Goal: Task Accomplishment & Management: Manage account settings

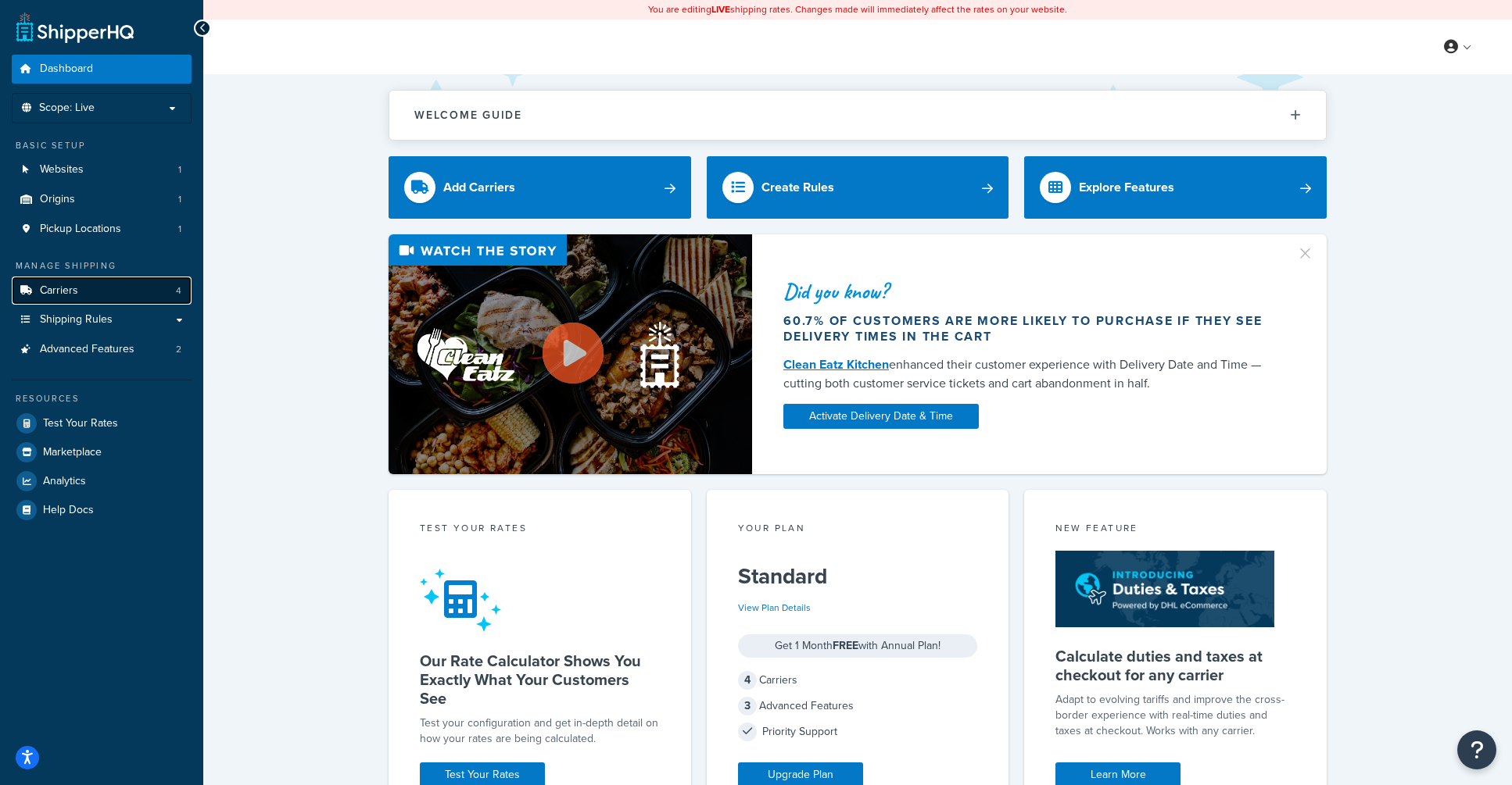
click at [161, 290] on link "Carriers 4" at bounding box center [102, 291] width 180 height 29
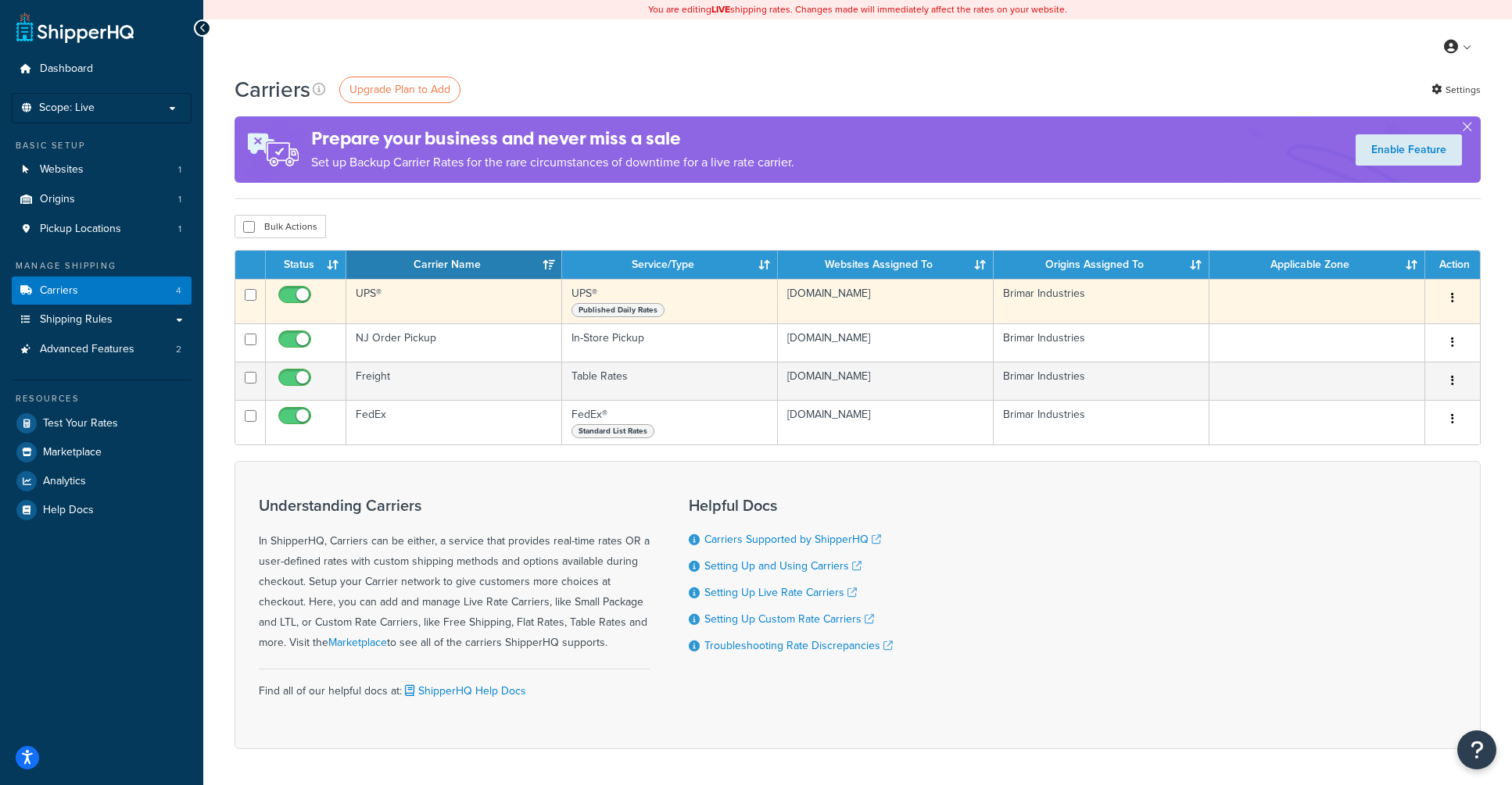
click at [452, 296] on td "UPS®" at bounding box center [454, 301] width 216 height 44
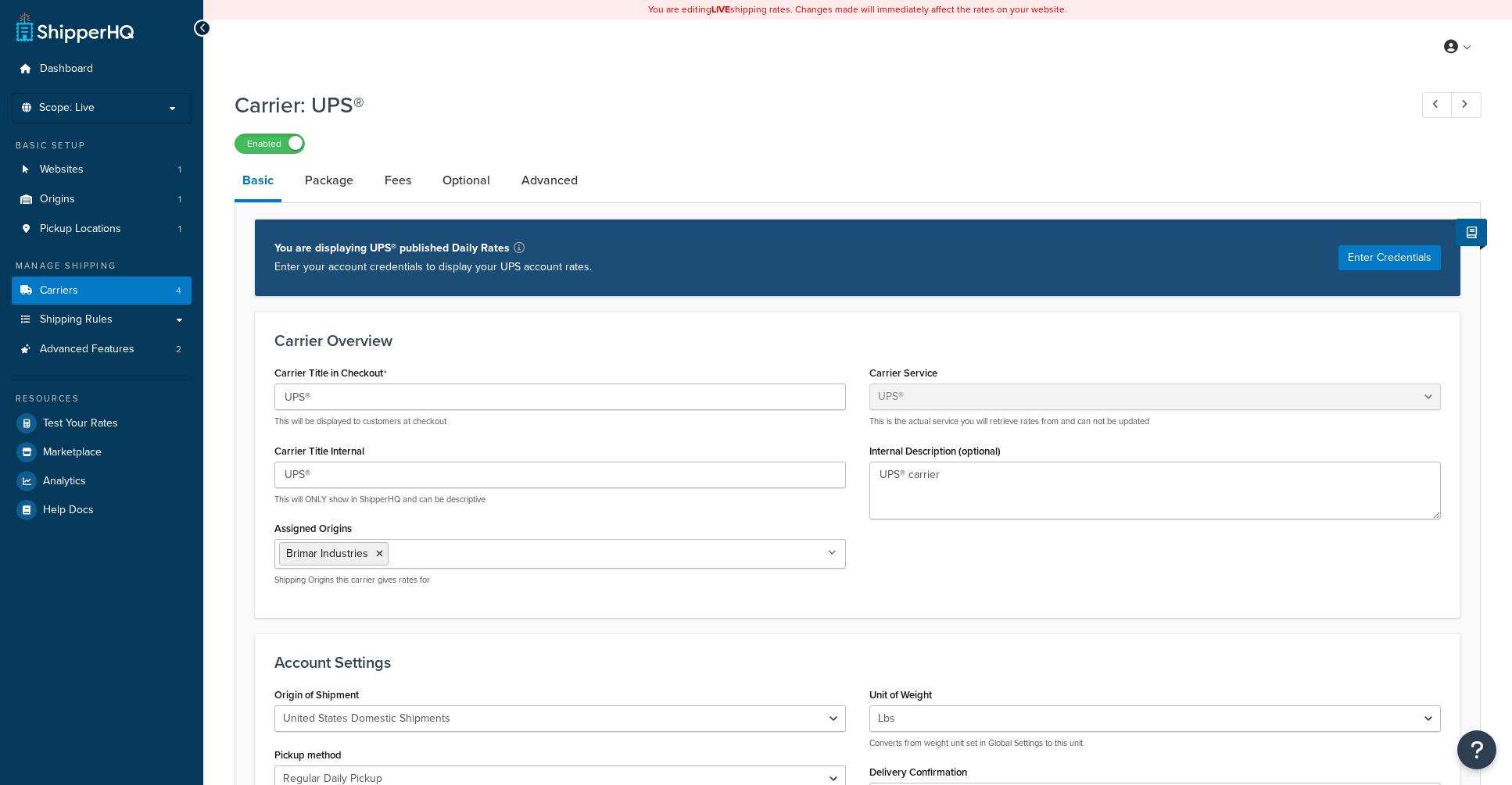
select select "ups"
click at [524, 179] on link "Advanced" at bounding box center [549, 179] width 72 height 37
select select "false"
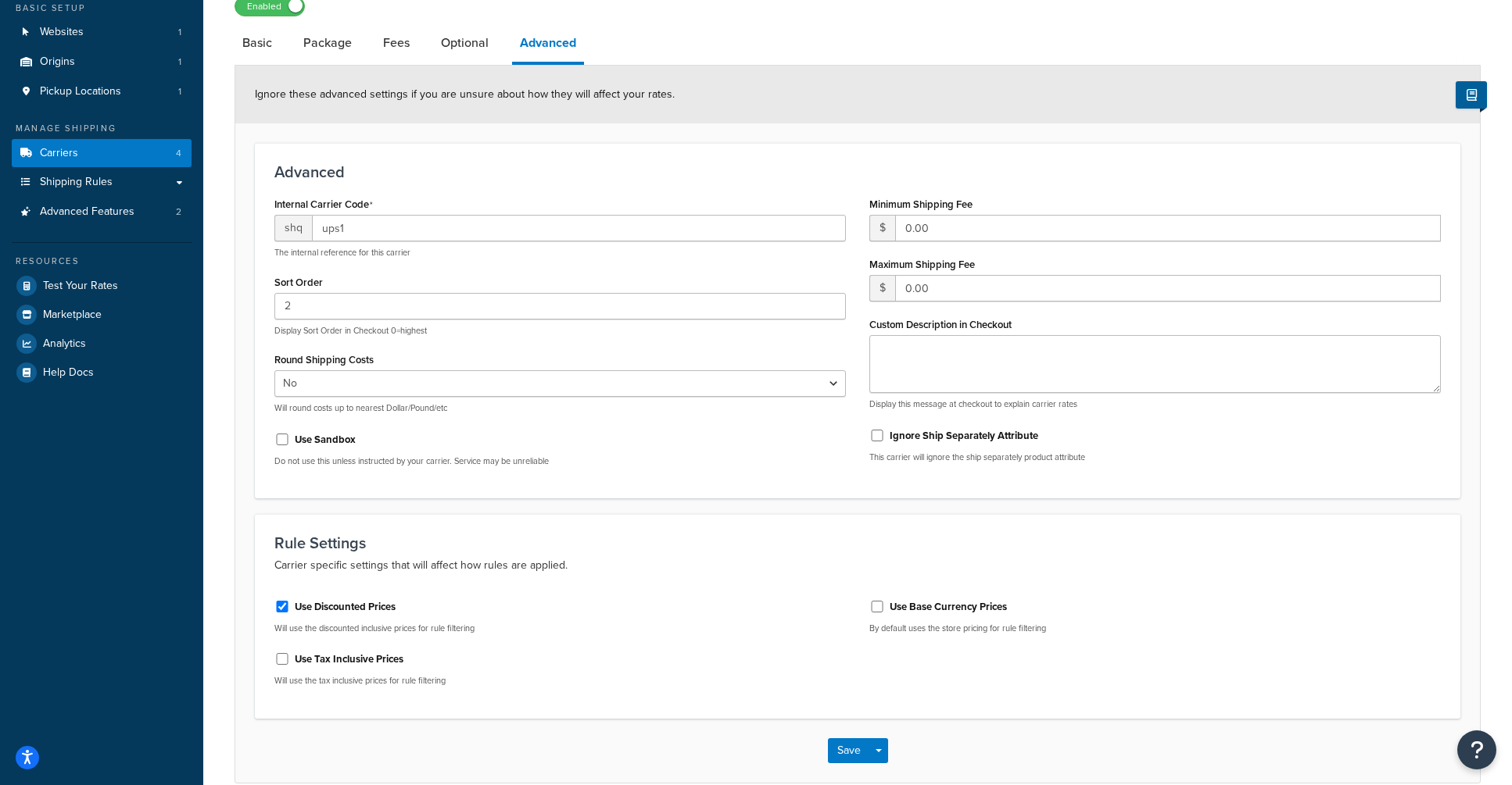
scroll to position [78, 0]
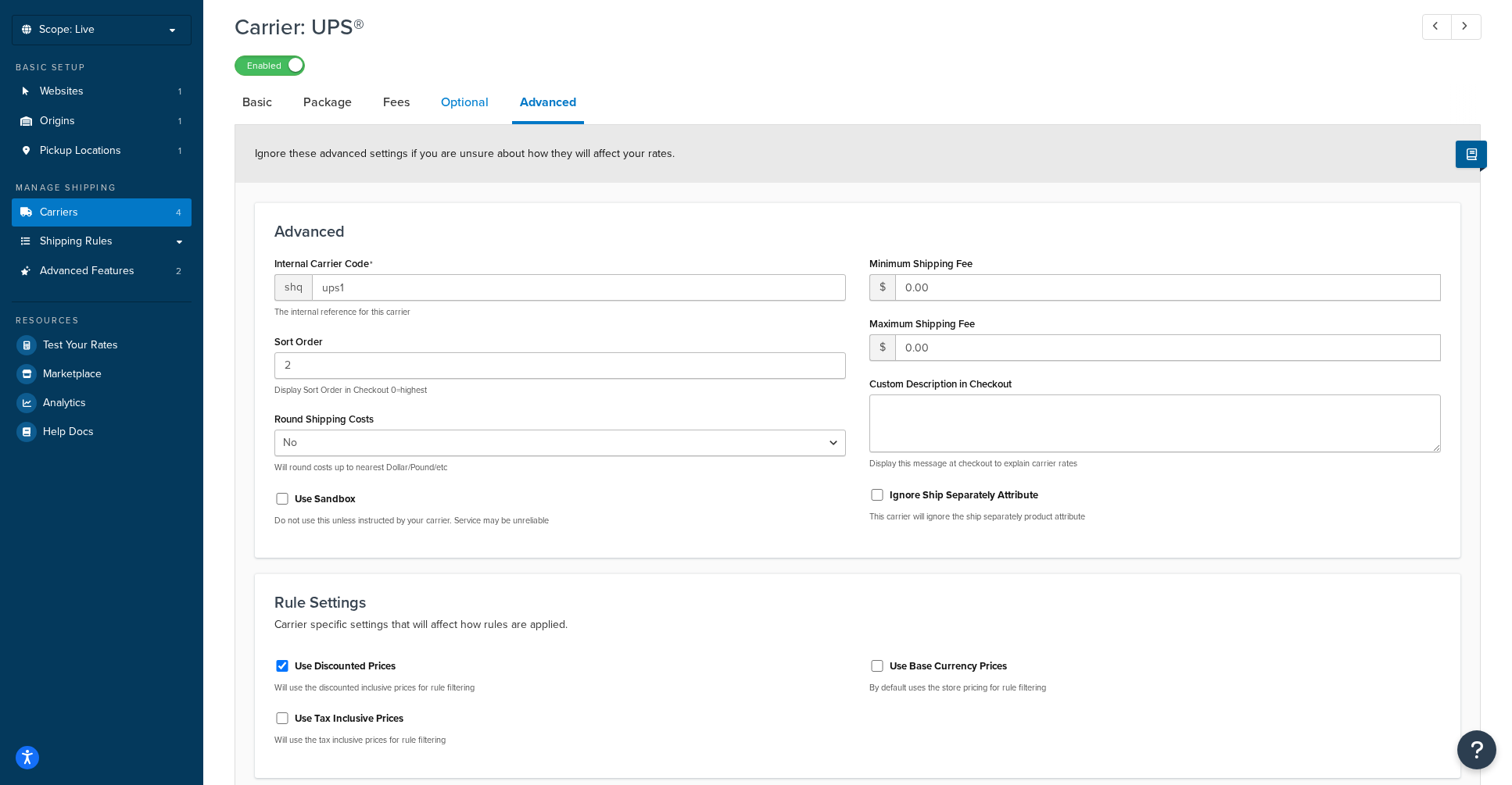
click at [480, 116] on link "Optional" at bounding box center [464, 102] width 63 height 37
select select "business"
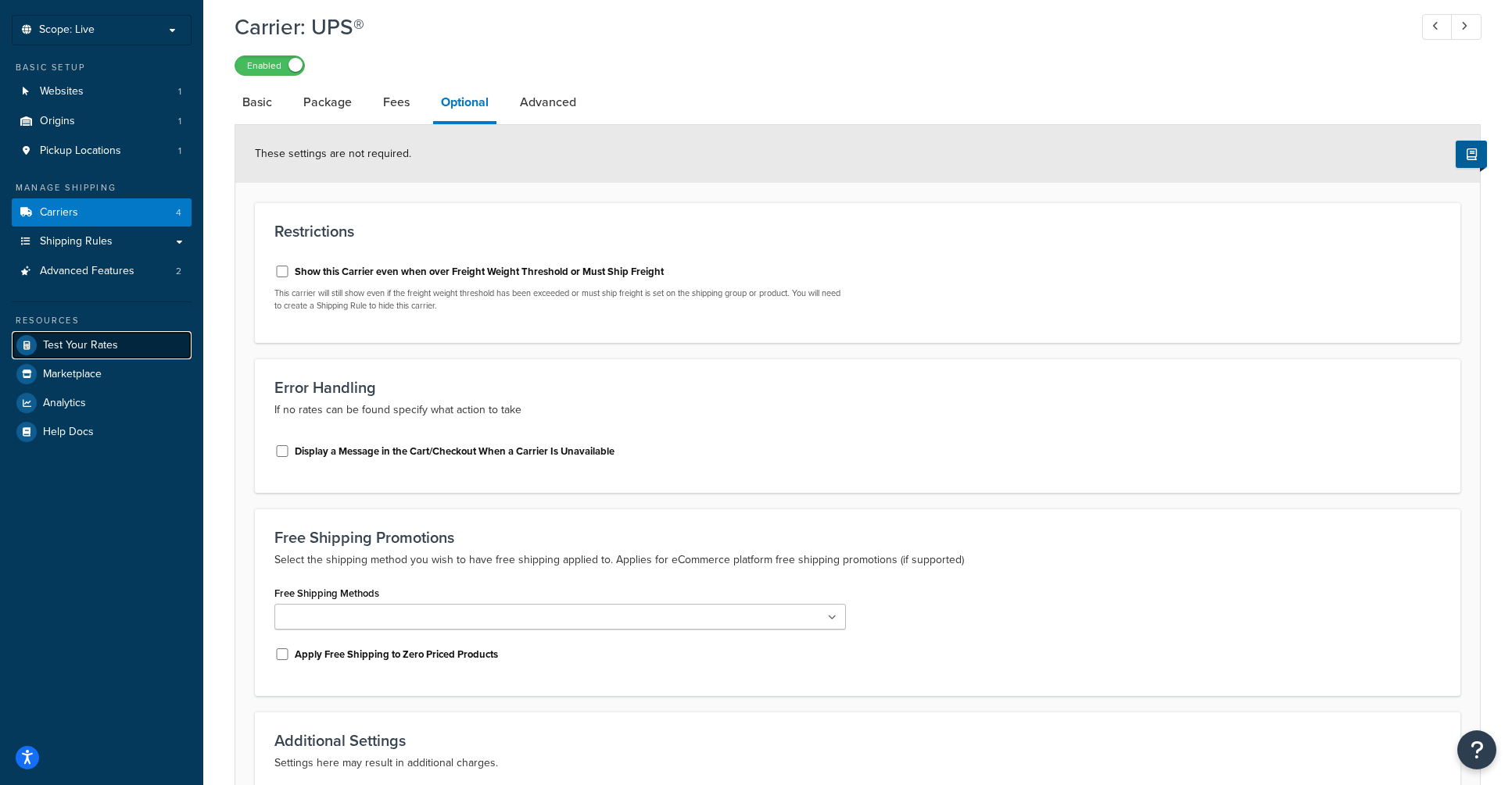
click at [74, 344] on span "Test Your Rates" at bounding box center [80, 345] width 75 height 14
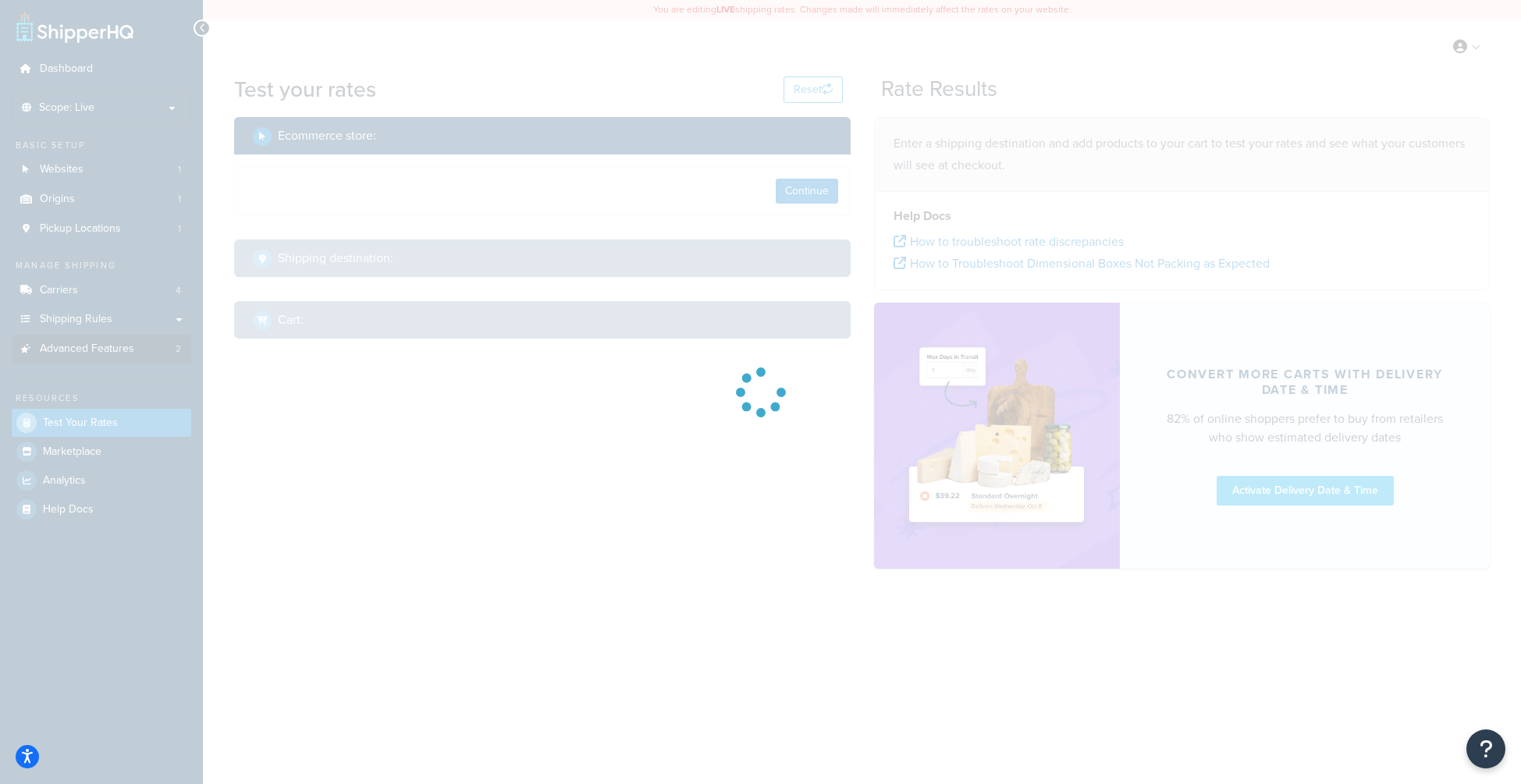
select select "TX"
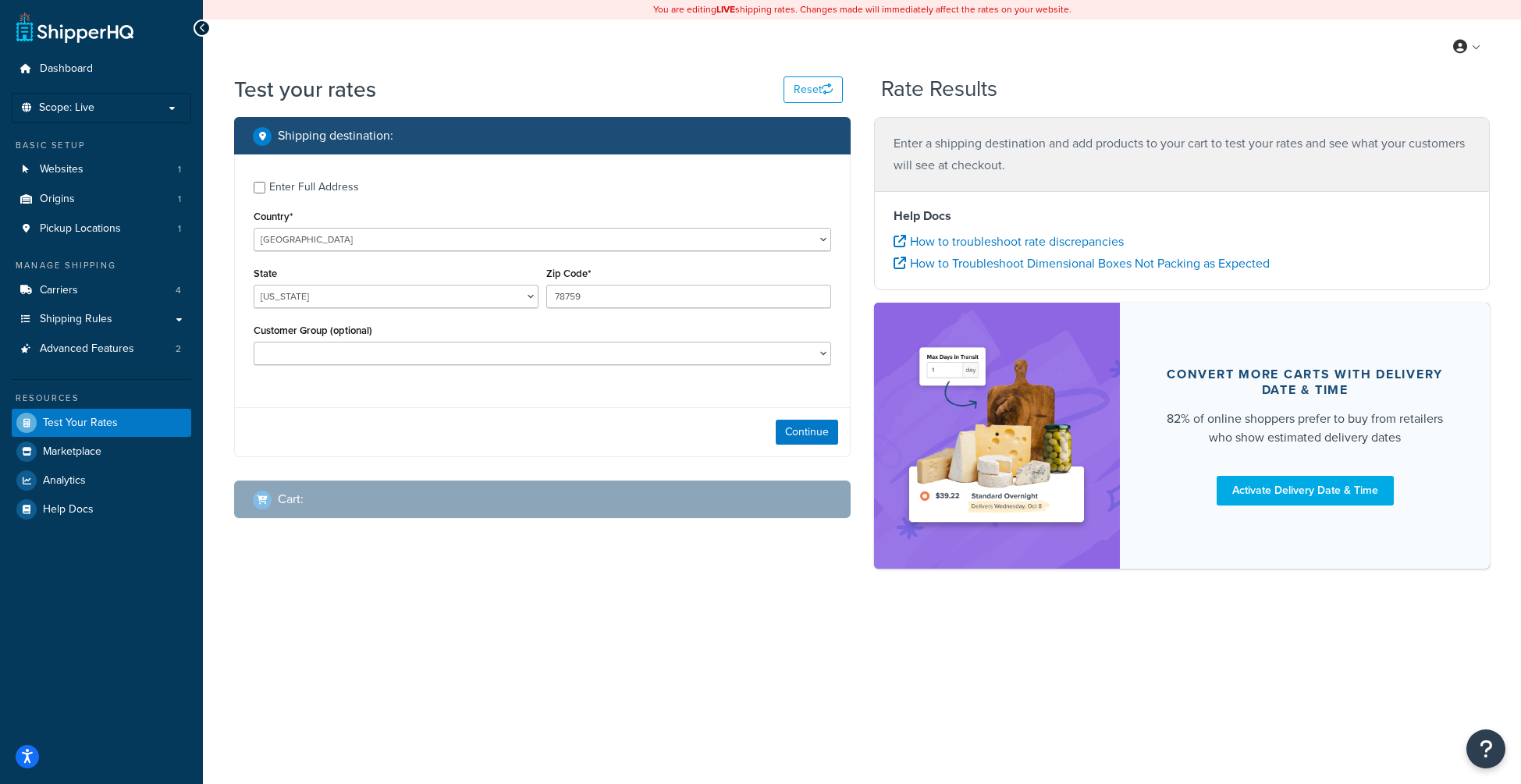
click at [302, 183] on div "Enter Full Address" at bounding box center [313, 187] width 90 height 22
click at [265, 183] on input "Enter Full Address" at bounding box center [259, 187] width 12 height 12
checkbox input "true"
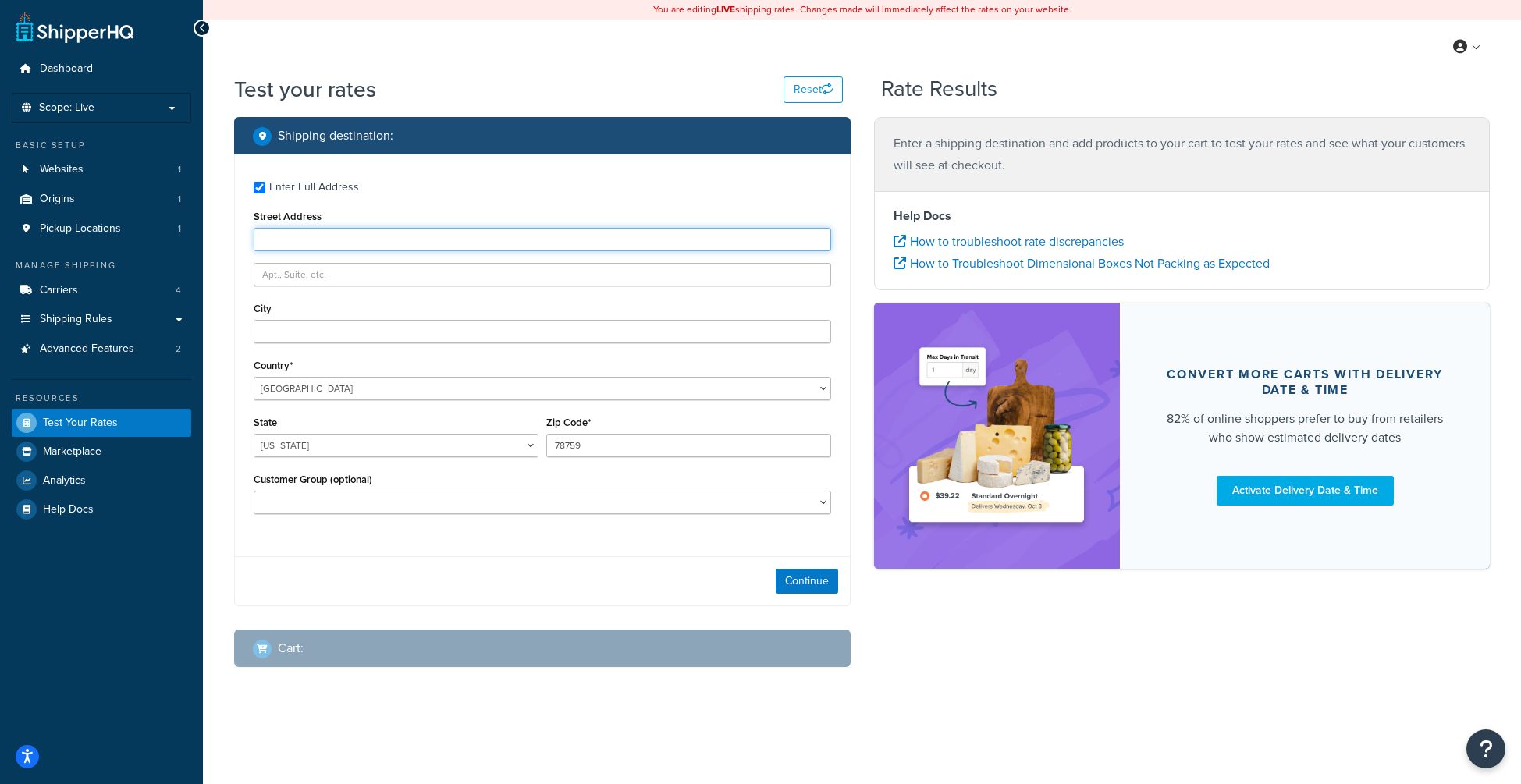
click at [336, 247] on input "Street Address" at bounding box center [542, 240] width 578 height 24
type input "64 Outwater Lane"
click at [392, 198] on div "Enter Full Address Street Address 64 Outwater Lane City Country* United States …" at bounding box center [541, 349] width 615 height 390
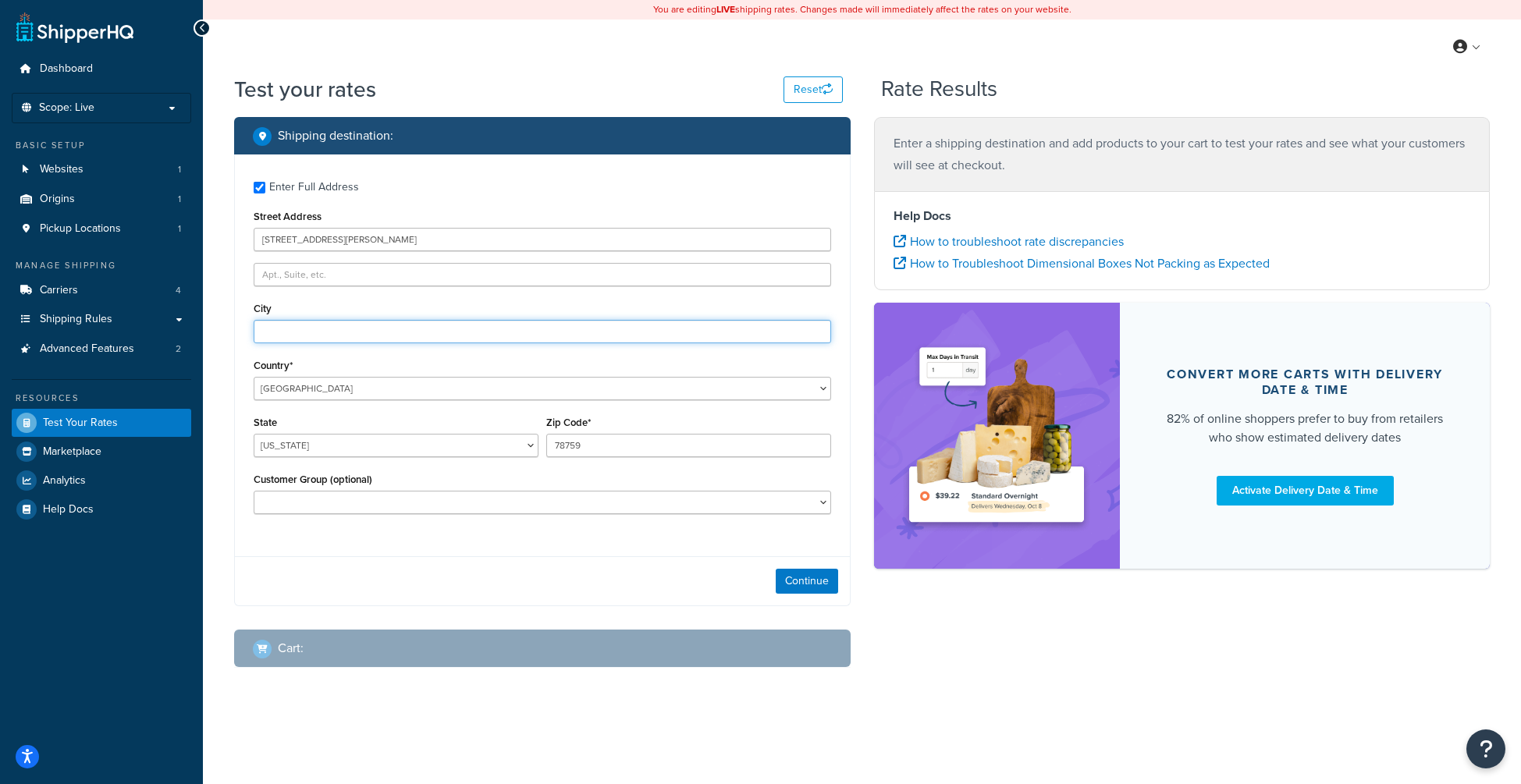
click at [324, 328] on input "City" at bounding box center [542, 331] width 578 height 24
type input "Garfield"
click at [343, 447] on select "Alabama Alaska American Samoa Arizona Arkansas Armed Forces Americas Armed Forc…" at bounding box center [396, 445] width 285 height 24
select select "NJ"
click at [254, 434] on select "Alabama Alaska American Samoa Arizona Arkansas Armed Forces Americas Armed Forc…" at bounding box center [396, 445] width 285 height 24
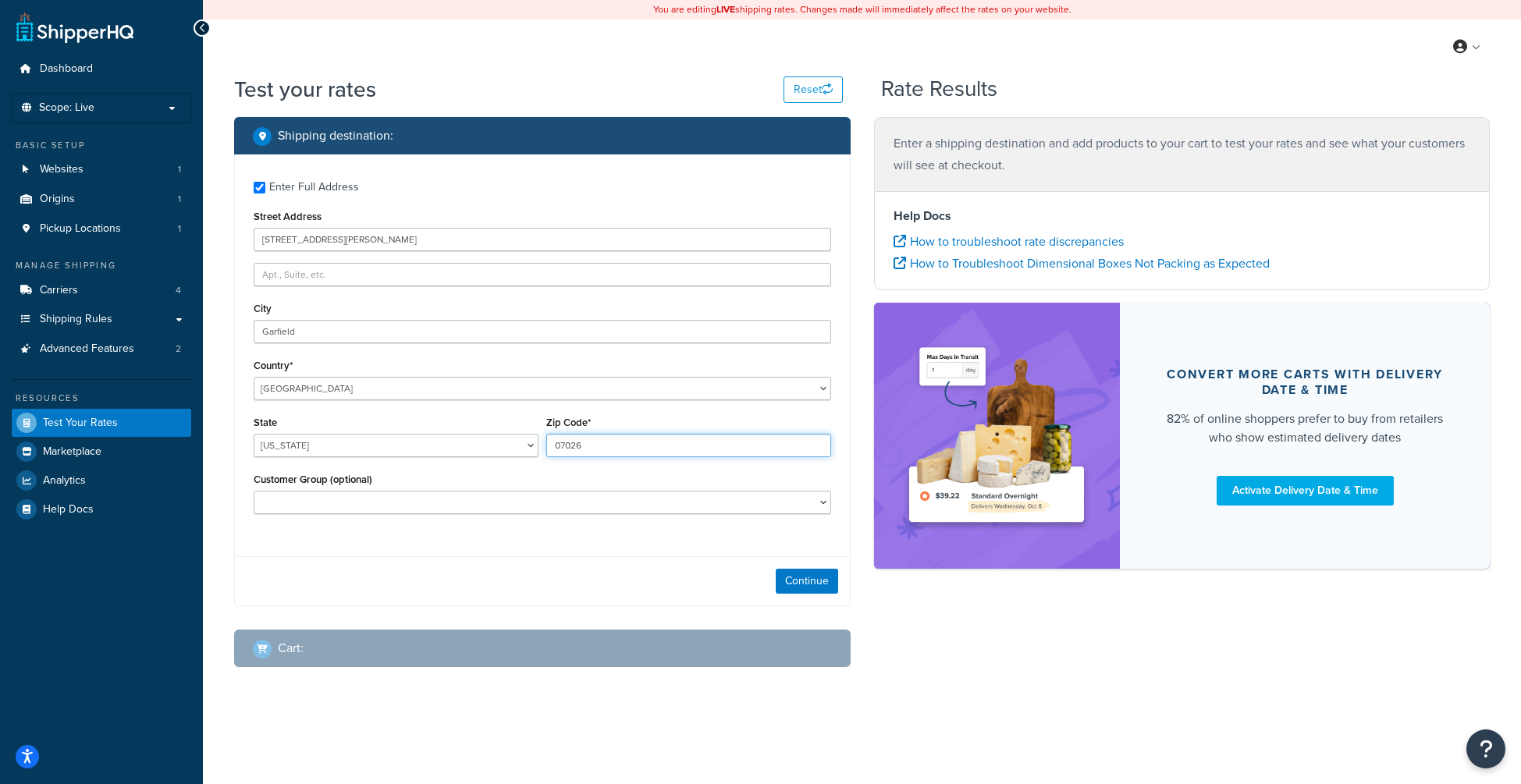
type input "07026"
drag, startPoint x: 348, startPoint y: 563, endPoint x: 540, endPoint y: 561, distance: 192.0
click at [349, 562] on div "Continue" at bounding box center [541, 581] width 615 height 49
click at [806, 582] on button "Continue" at bounding box center [807, 581] width 62 height 25
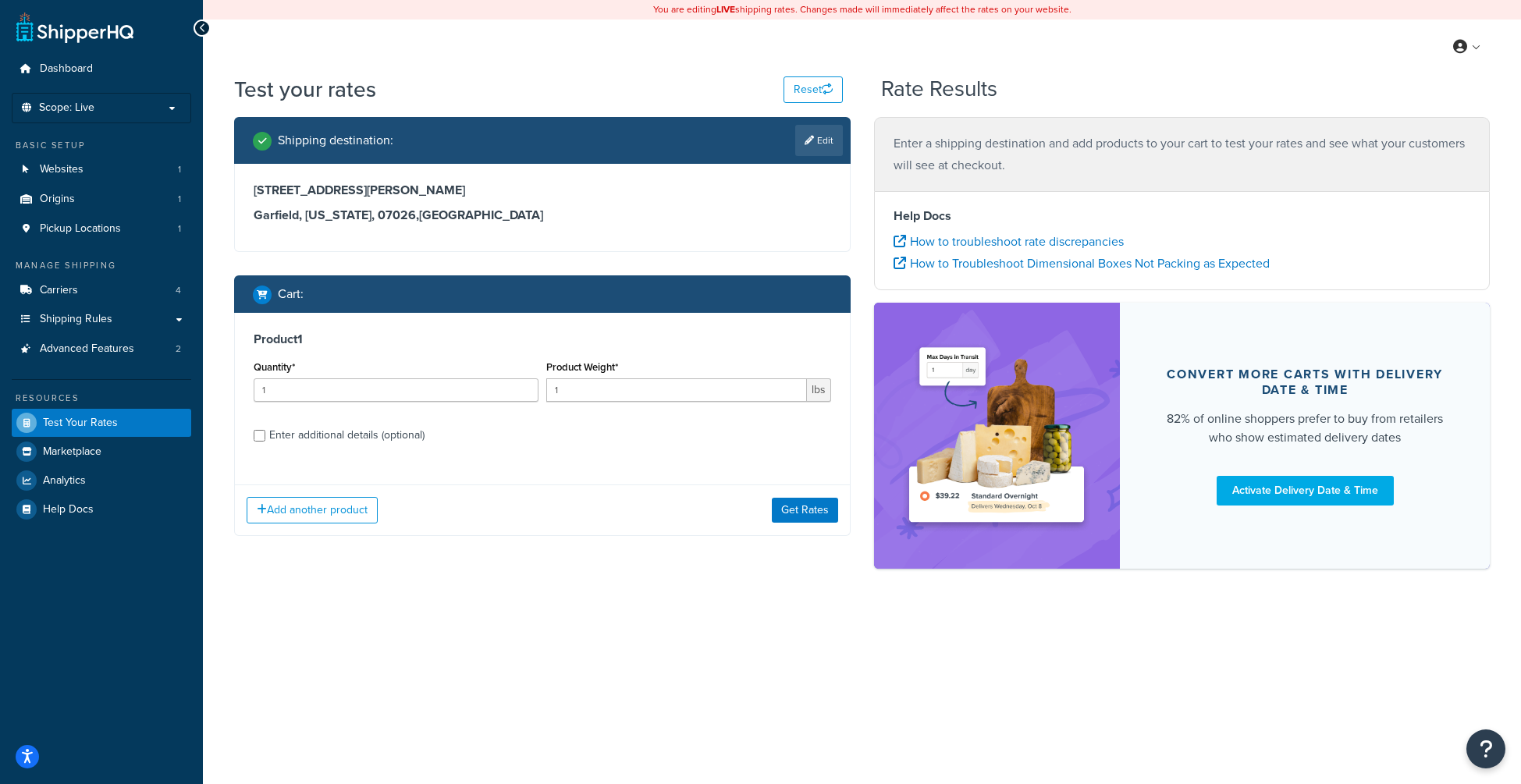
click at [345, 434] on div "Enter additional details (optional)" at bounding box center [347, 435] width 156 height 22
click at [265, 434] on input "Enter additional details (optional)" at bounding box center [259, 435] width 12 height 12
checkbox input "true"
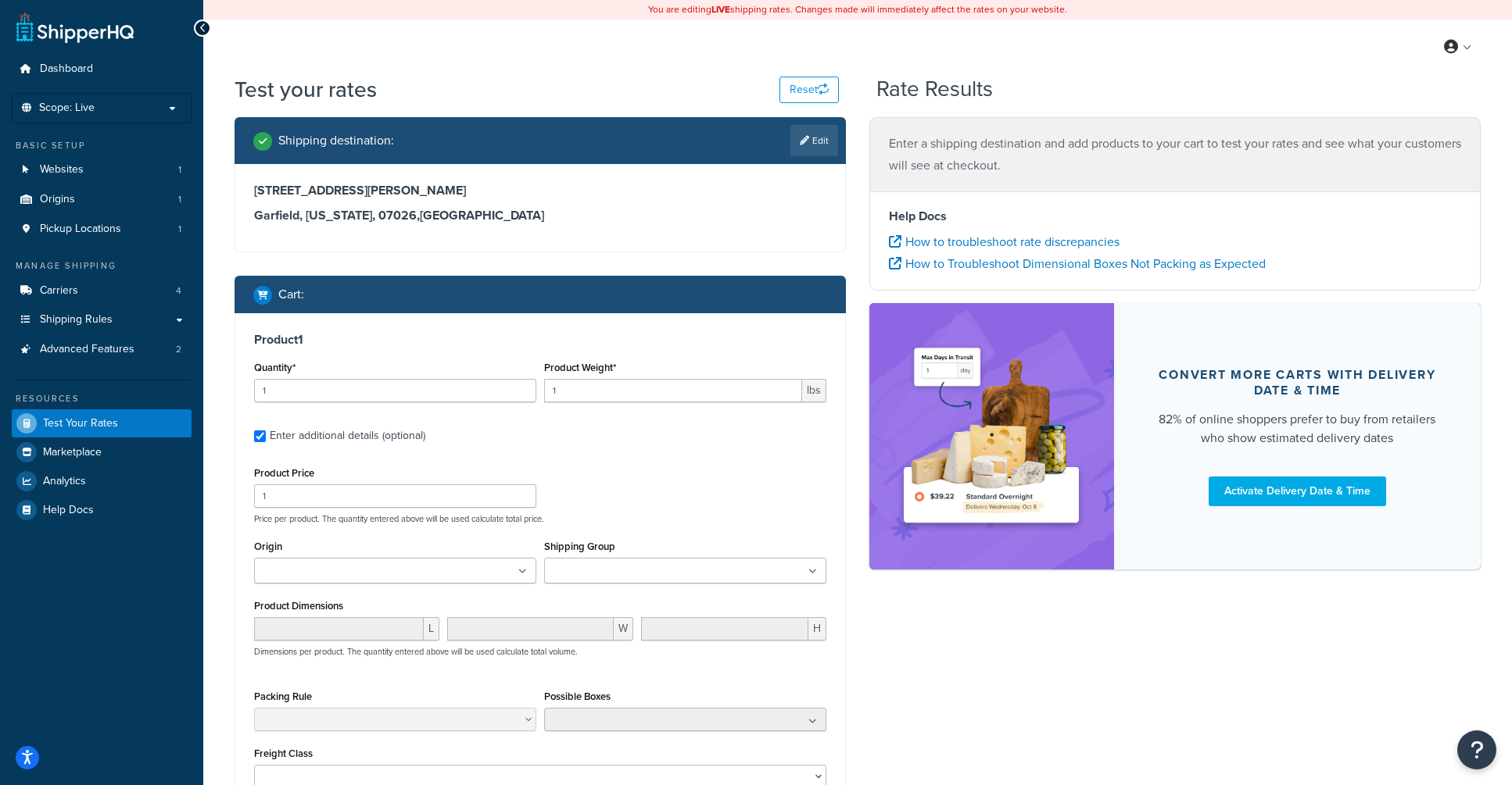
click at [619, 570] on input "Shipping Group" at bounding box center [618, 571] width 139 height 17
click at [636, 519] on p "Price per product. The quantity entered above will be used calculate total pric…" at bounding box center [541, 518] width 580 height 11
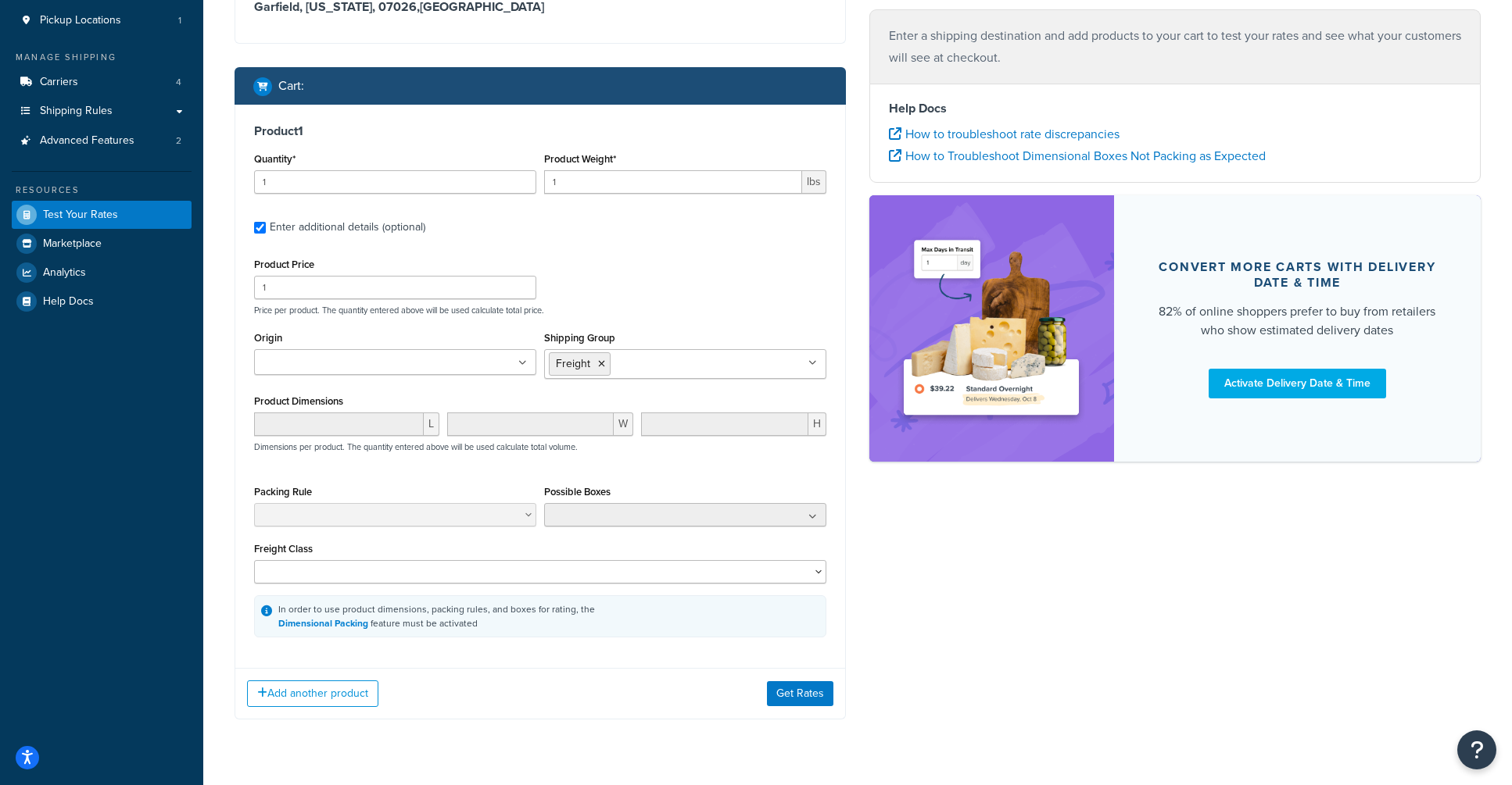
scroll to position [235, 0]
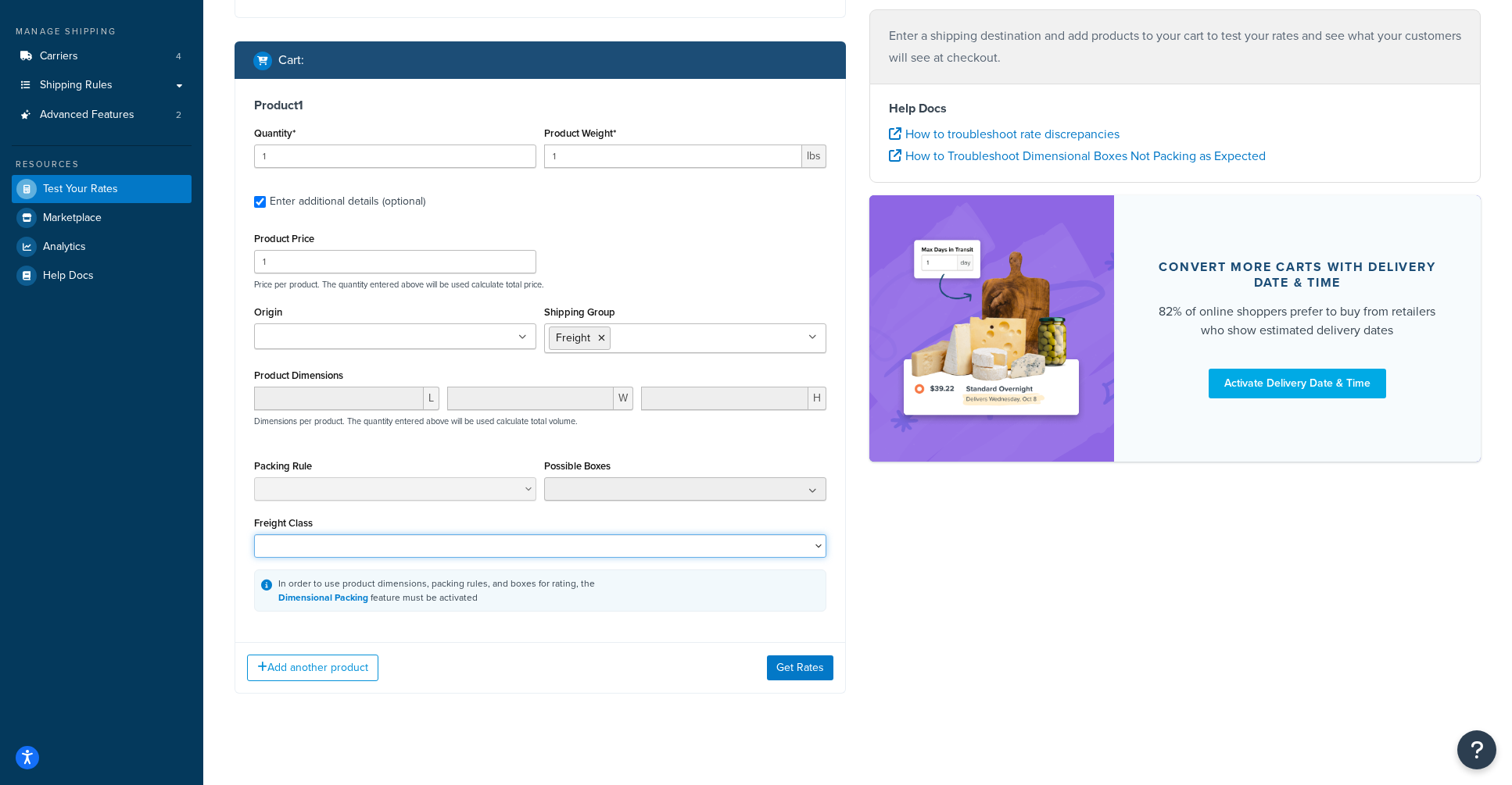
click at [600, 546] on select "50 55 60 65 70 77.5 85 92.5 100 110 125 150 175 200 250 300 400 500" at bounding box center [540, 547] width 572 height 24
click at [911, 565] on div "Shipping destination : Edit 64 Outwater Lane Garfield, New Jersey, 07026 , Unit…" at bounding box center [858, 300] width 1270 height 835
click at [610, 149] on input "1" at bounding box center [673, 156] width 258 height 24
click at [606, 163] on input "1" at bounding box center [673, 156] width 258 height 24
type input "17"
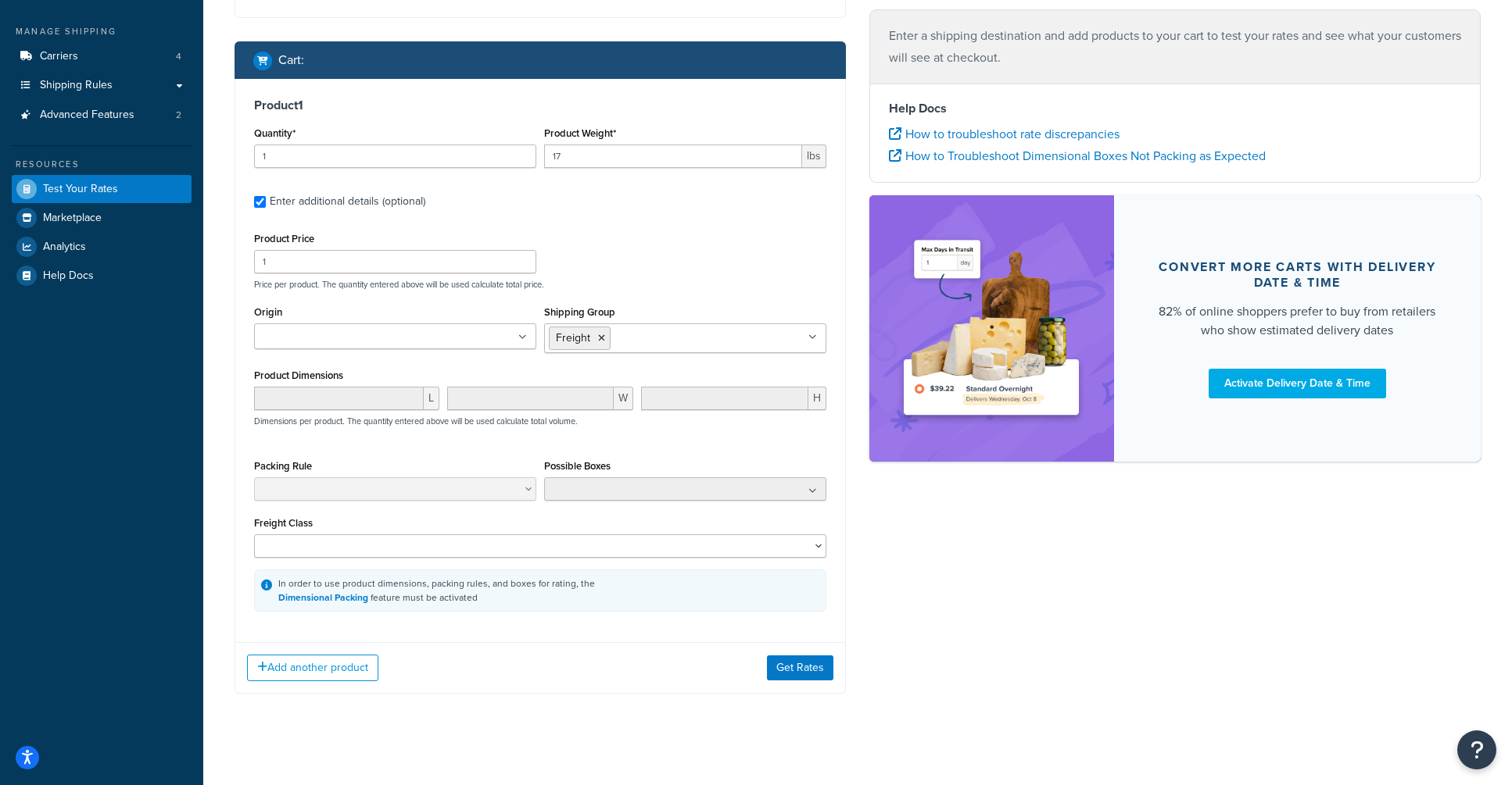
click at [683, 228] on div "Product Price 1 Price per product. The quantity entered above will be used calc…" at bounding box center [541, 259] width 580 height 62
click at [810, 670] on button "Get Rates" at bounding box center [800, 668] width 66 height 25
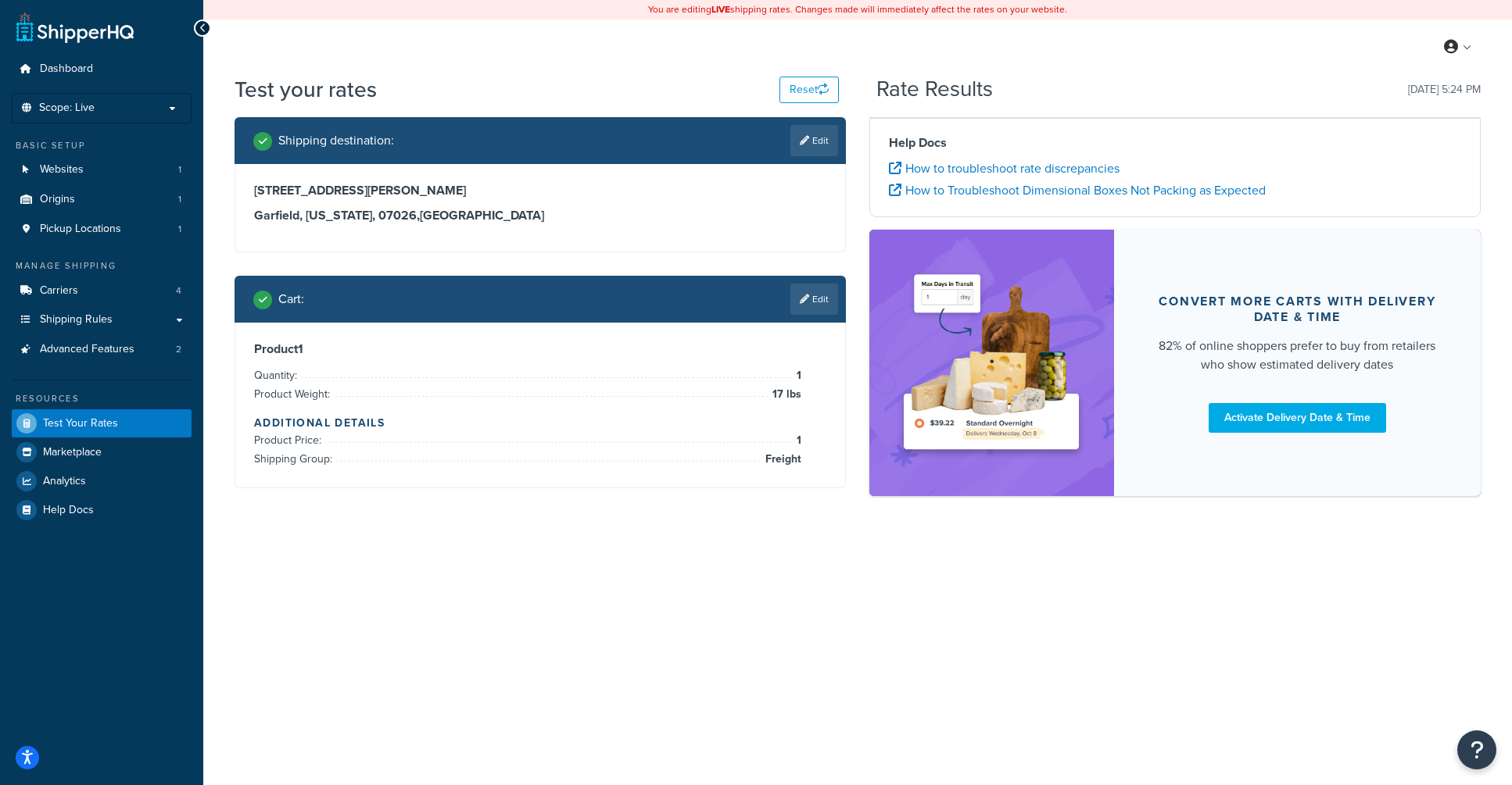
scroll to position [0, 0]
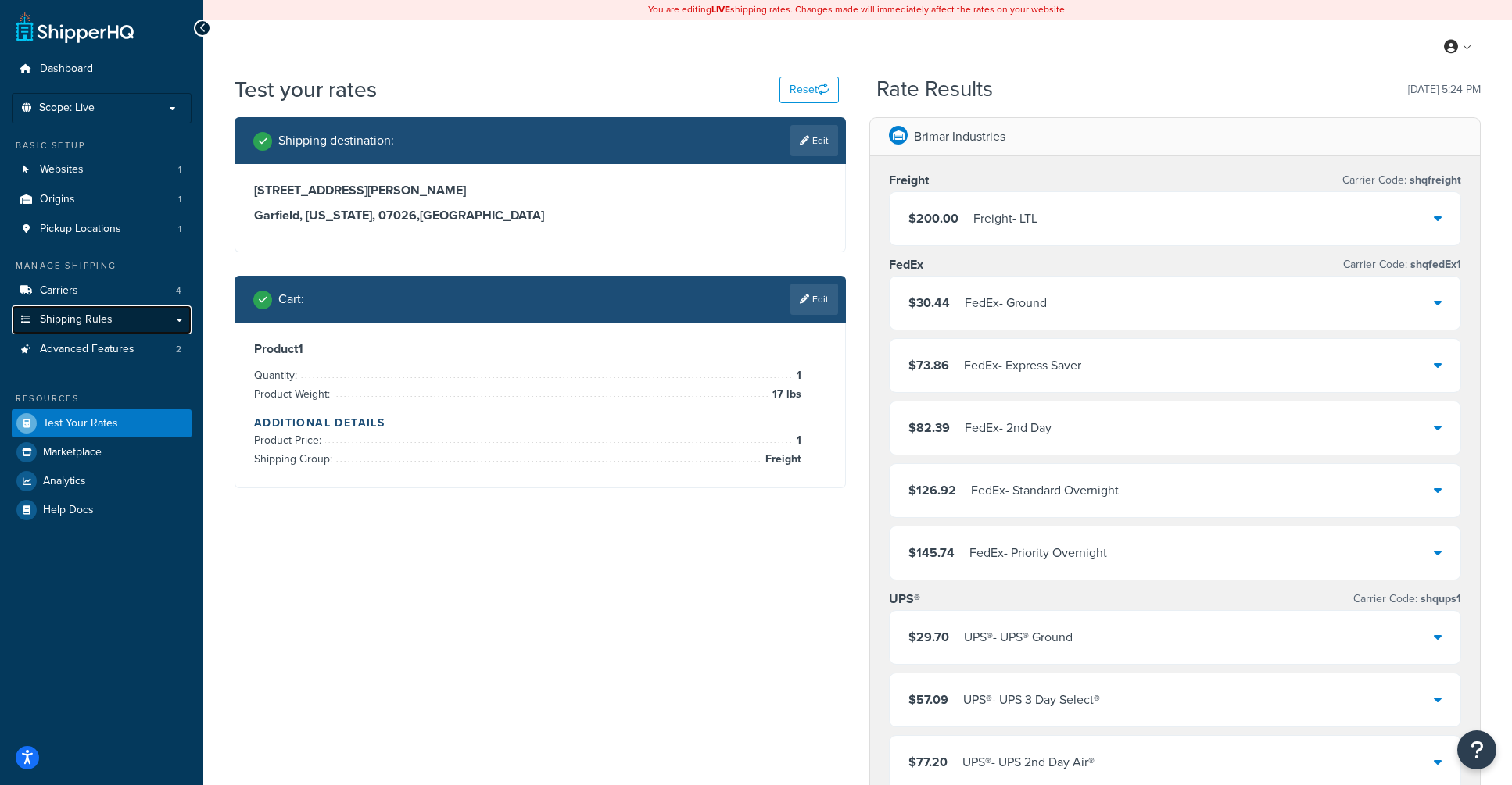
click at [122, 314] on link "Shipping Rules" at bounding box center [102, 320] width 180 height 29
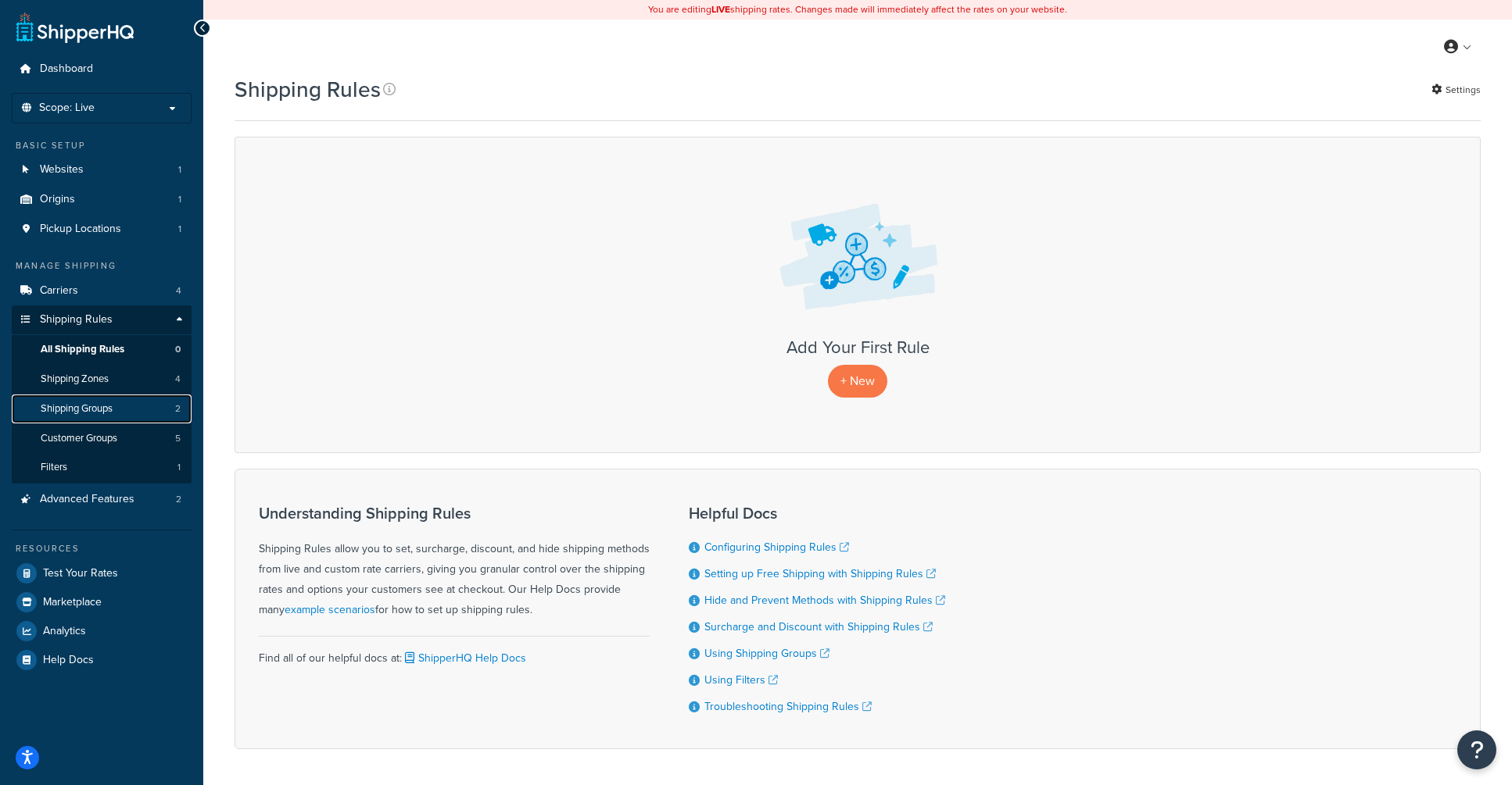
click at [111, 412] on span "Shipping Groups" at bounding box center [76, 409] width 72 height 14
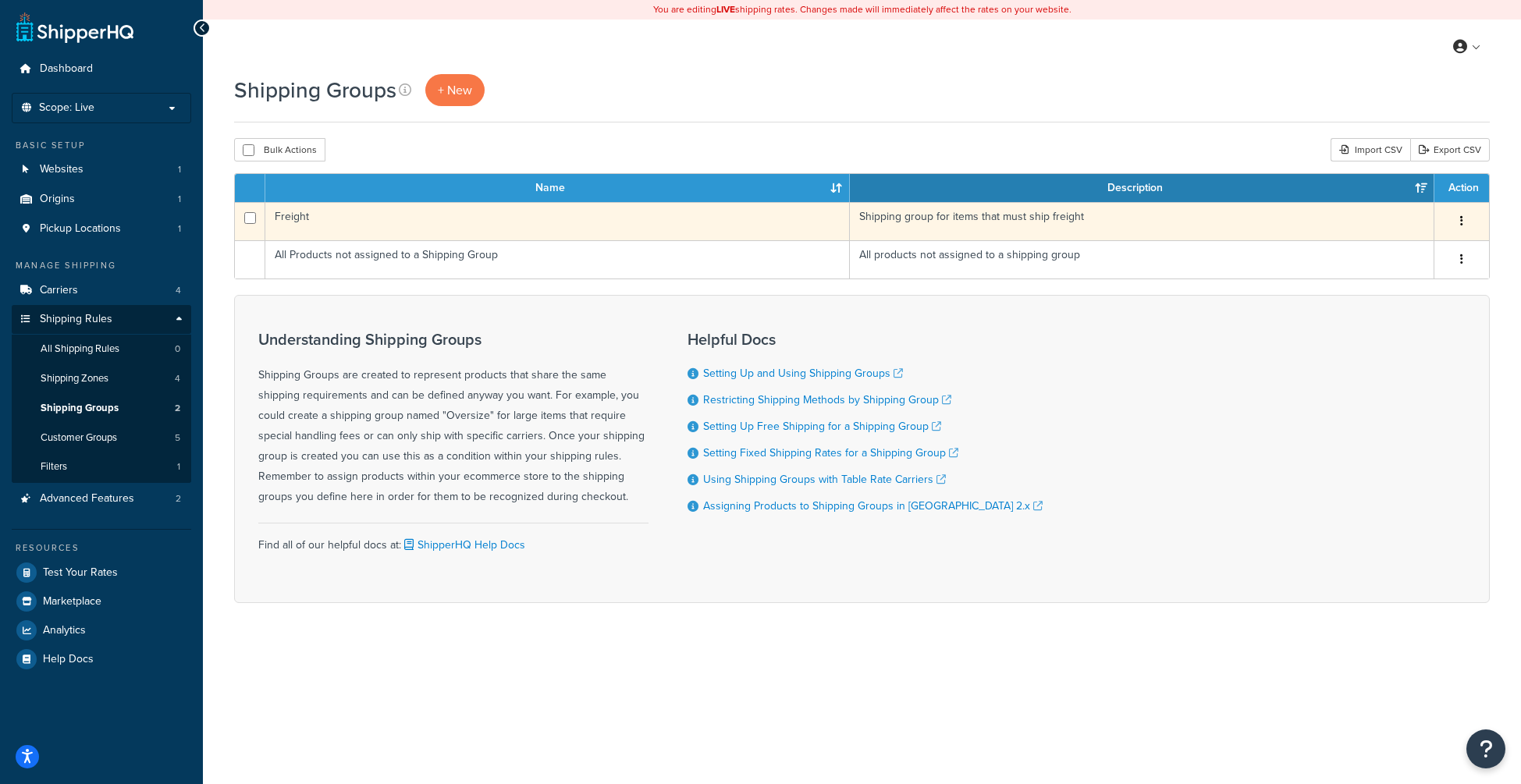
click at [498, 219] on td "Freight" at bounding box center [558, 221] width 585 height 38
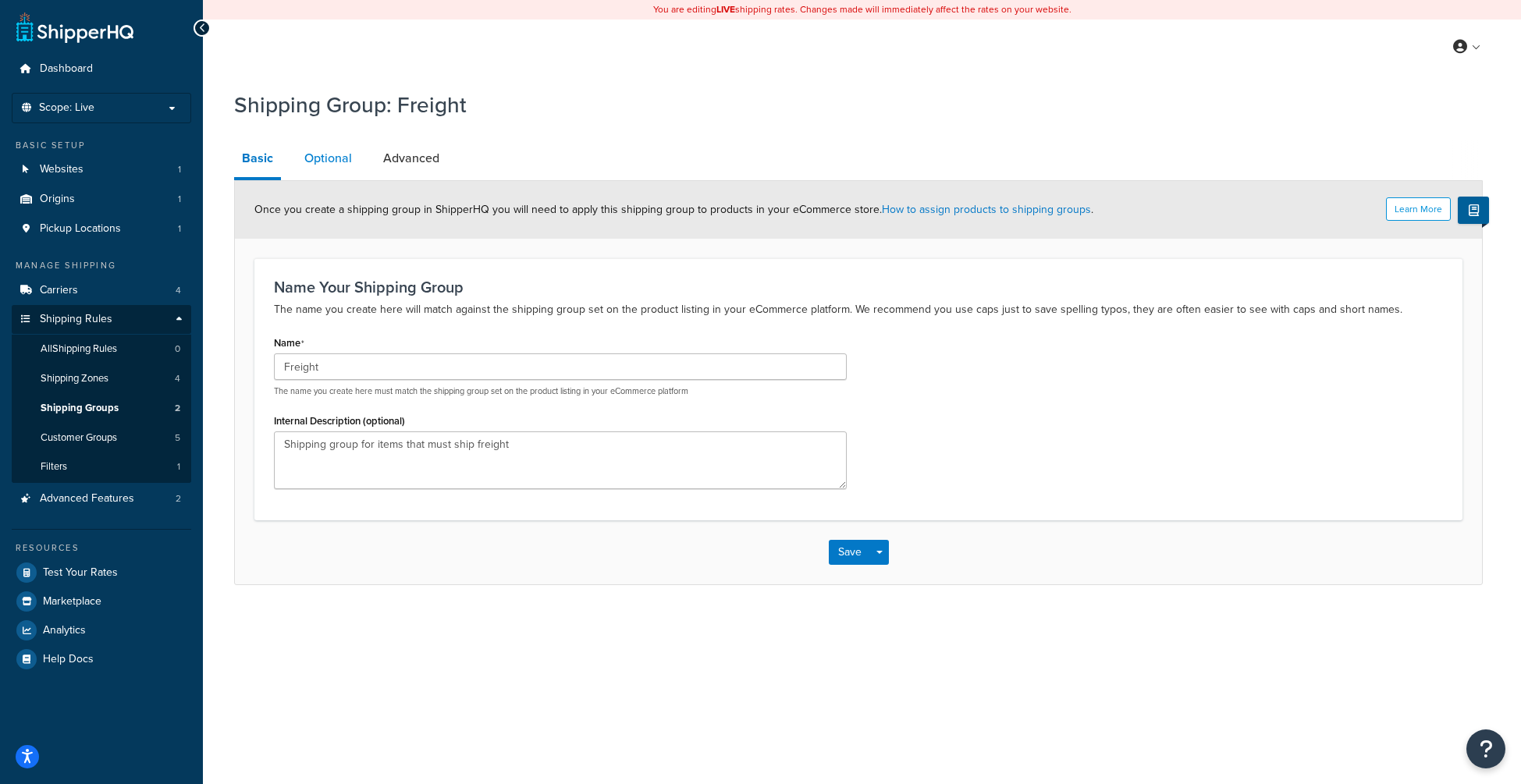
click at [350, 167] on link "Optional" at bounding box center [329, 158] width 63 height 37
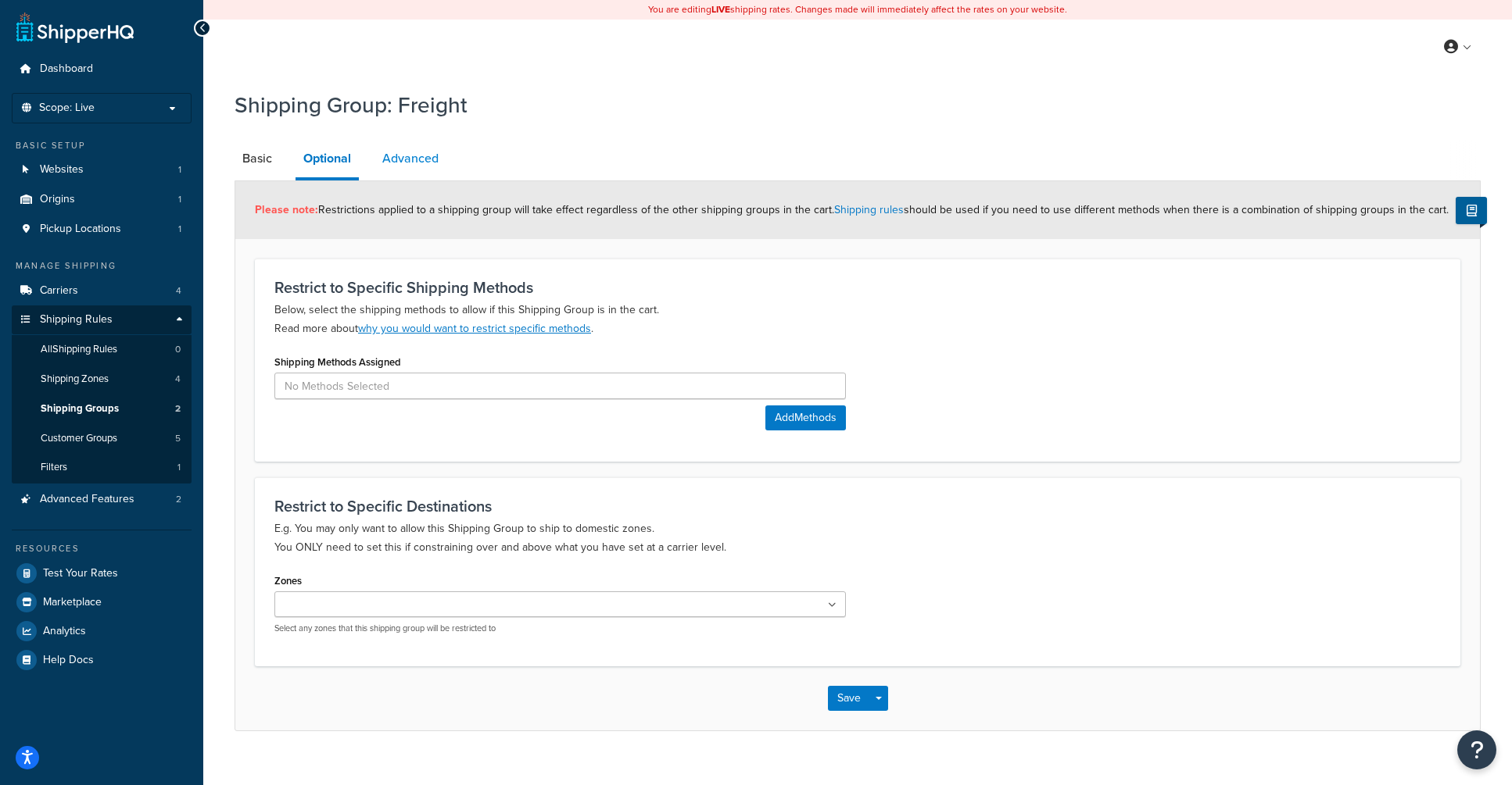
click at [406, 161] on link "Advanced" at bounding box center [410, 158] width 72 height 37
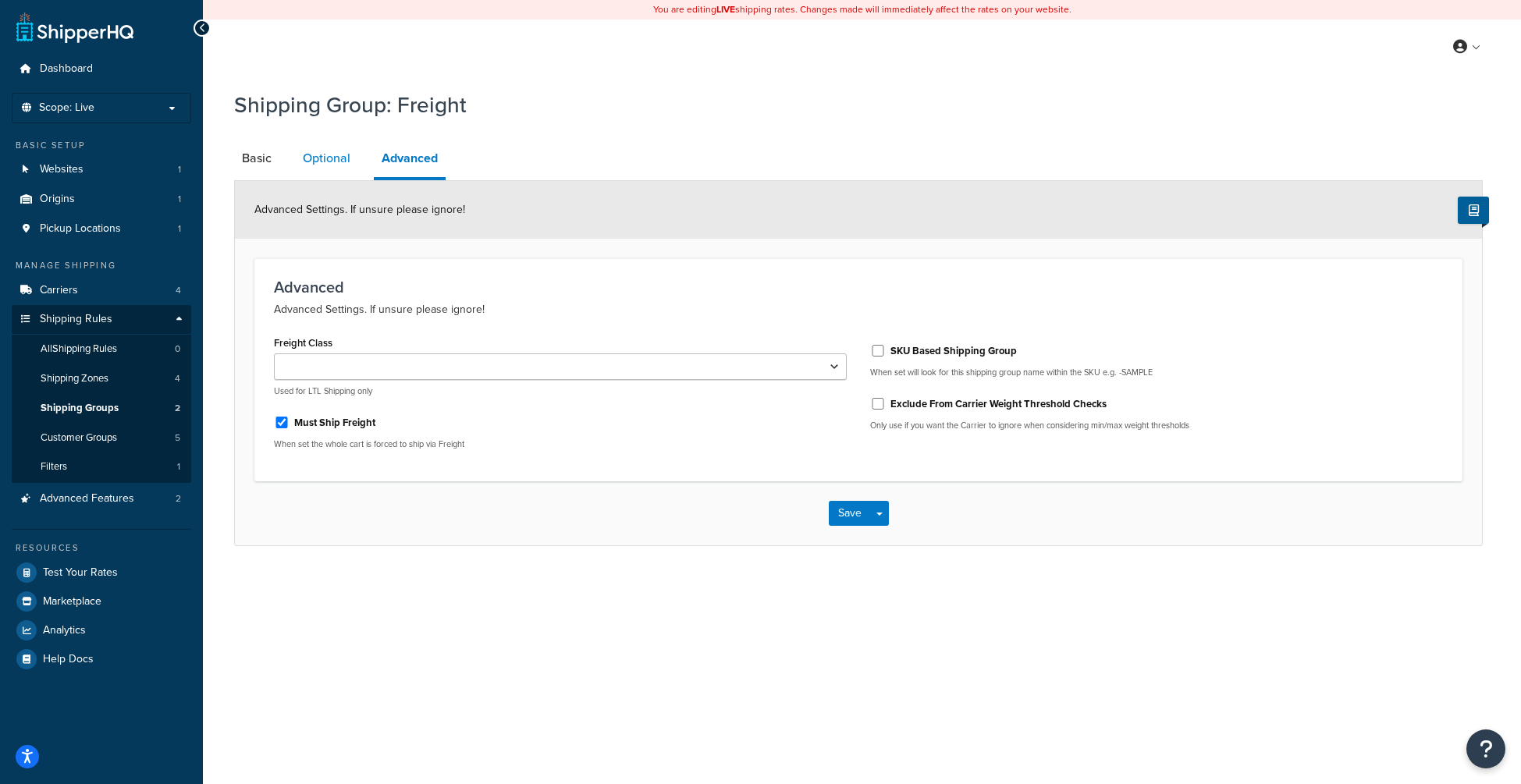
click at [327, 158] on link "Optional" at bounding box center [327, 158] width 63 height 37
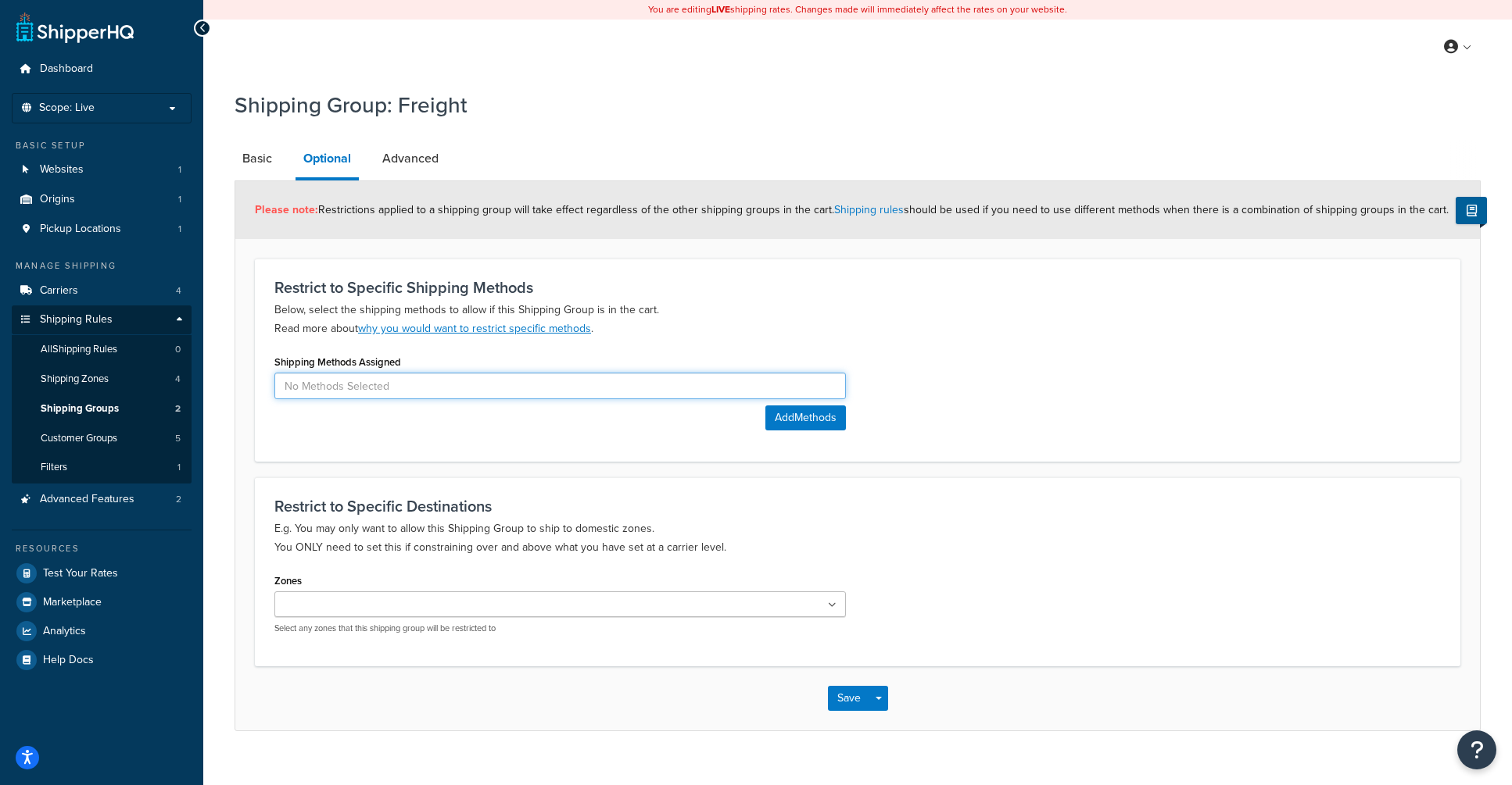
click at [421, 381] on input at bounding box center [561, 385] width 571 height 26
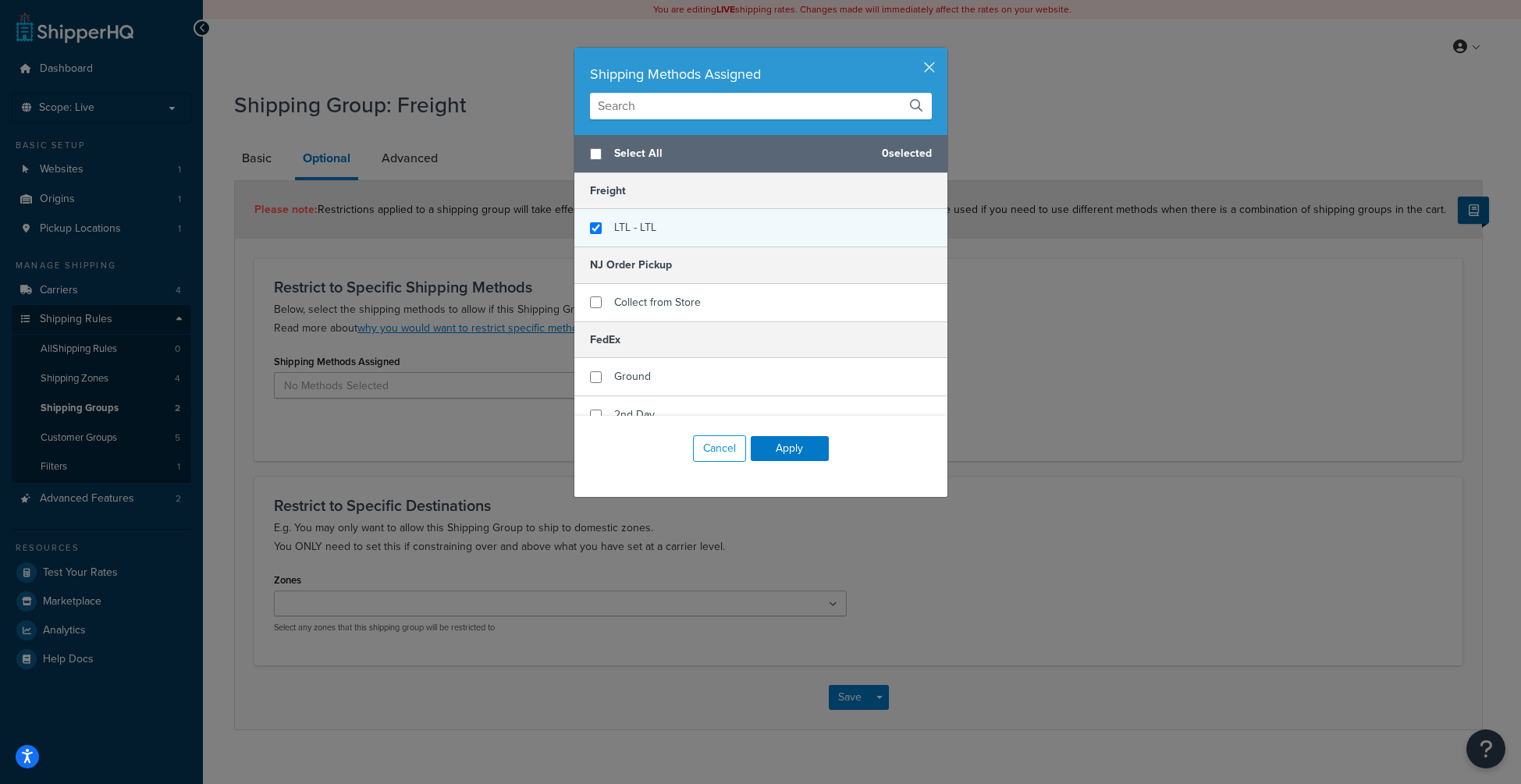
checkbox input "true"
click at [622, 232] on span "LTL - LTL" at bounding box center [635, 227] width 43 height 16
click at [781, 444] on button "Apply" at bounding box center [789, 449] width 78 height 25
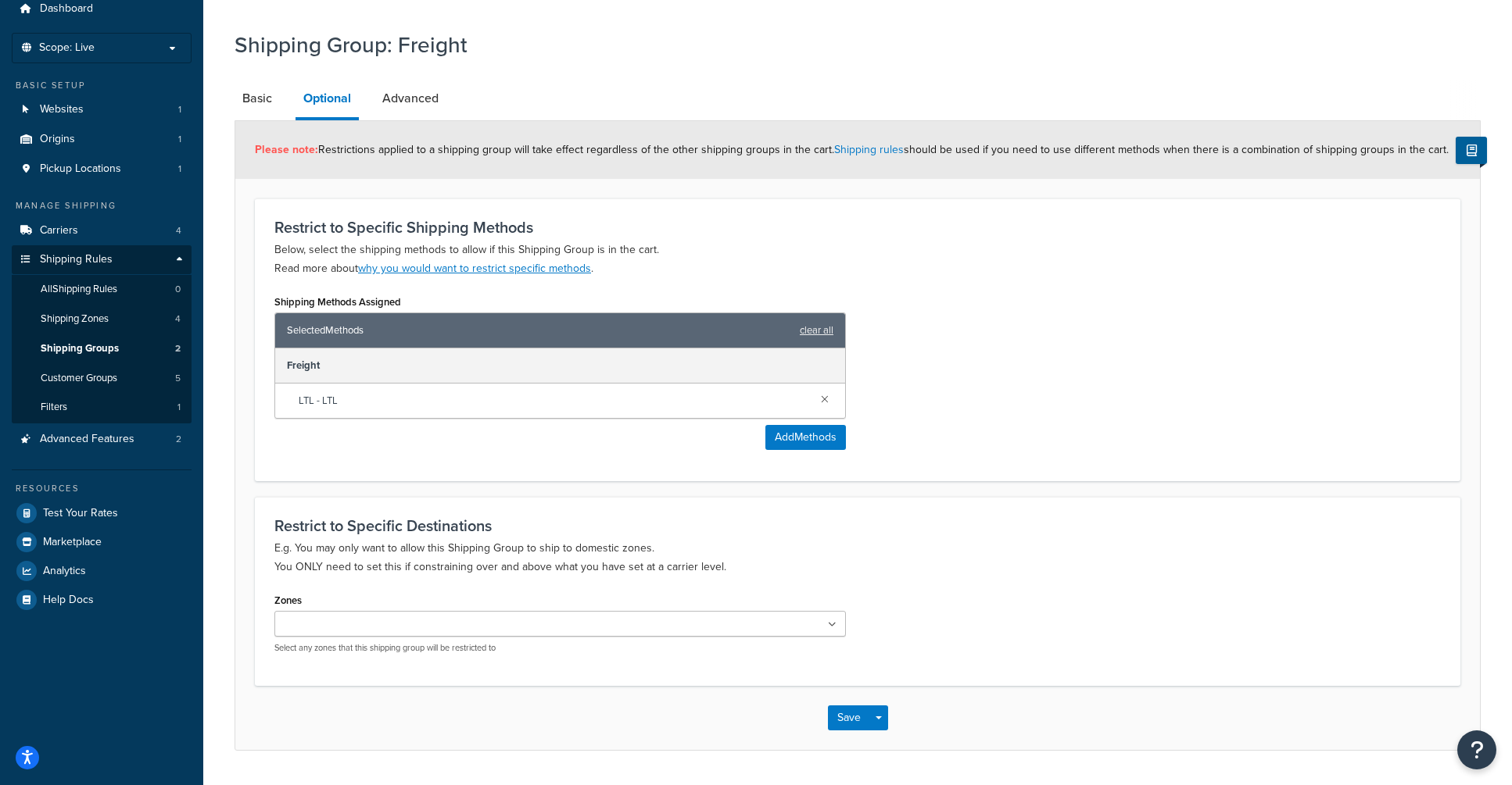
scroll to position [104, 0]
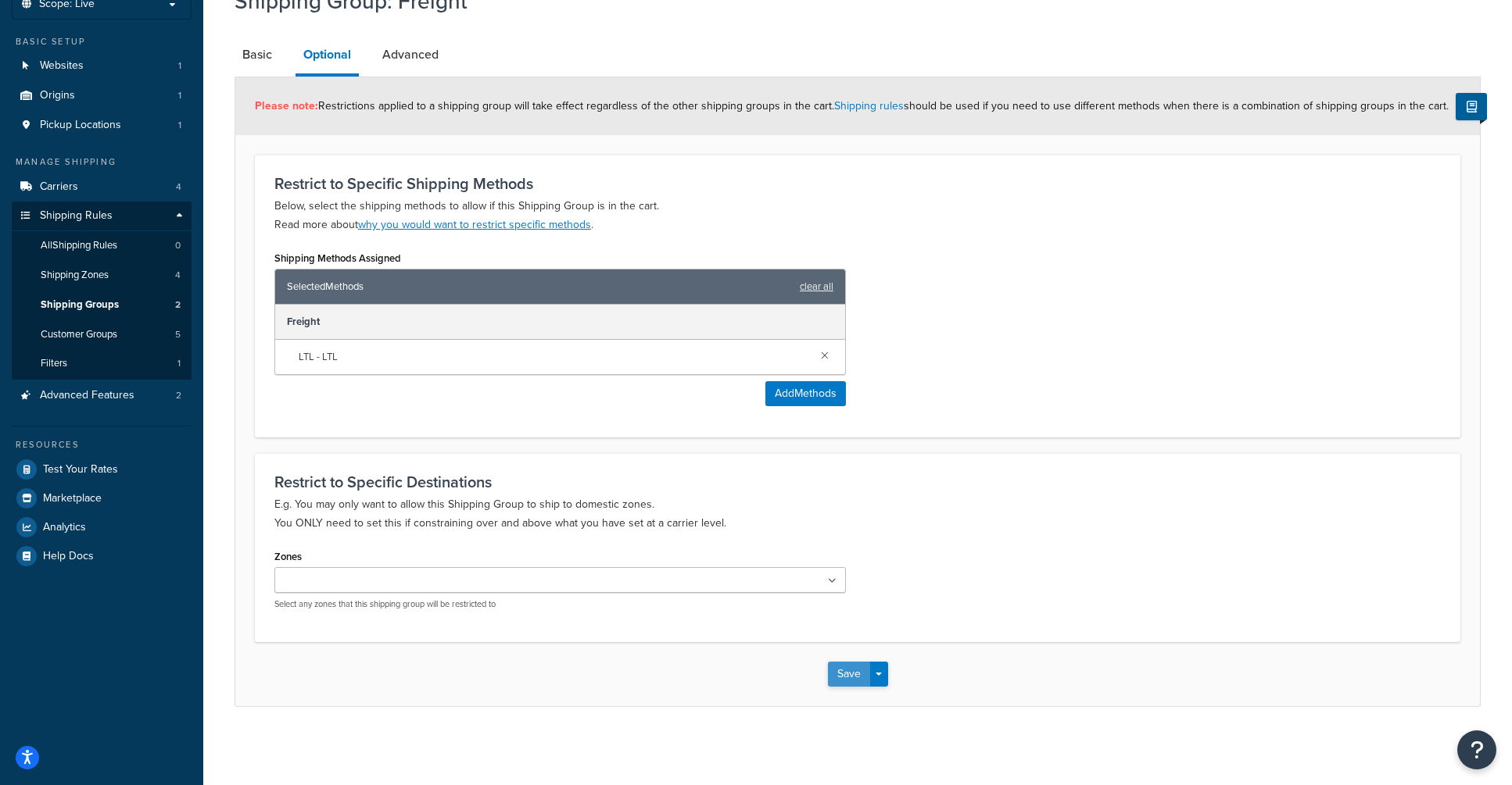
click at [852, 682] on button "Save" at bounding box center [849, 674] width 43 height 25
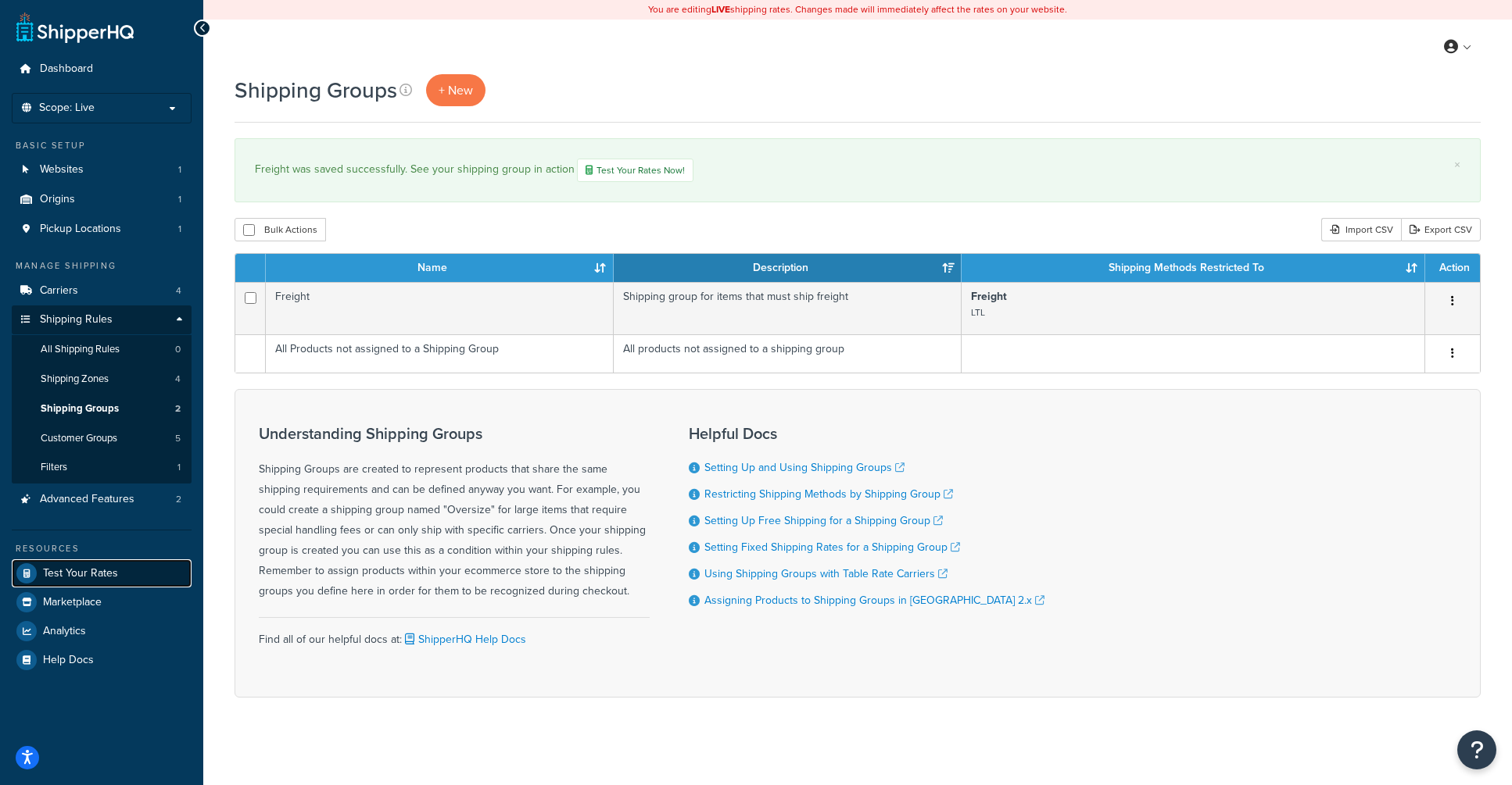
click at [115, 574] on span "Test Your Rates" at bounding box center [80, 574] width 75 height 14
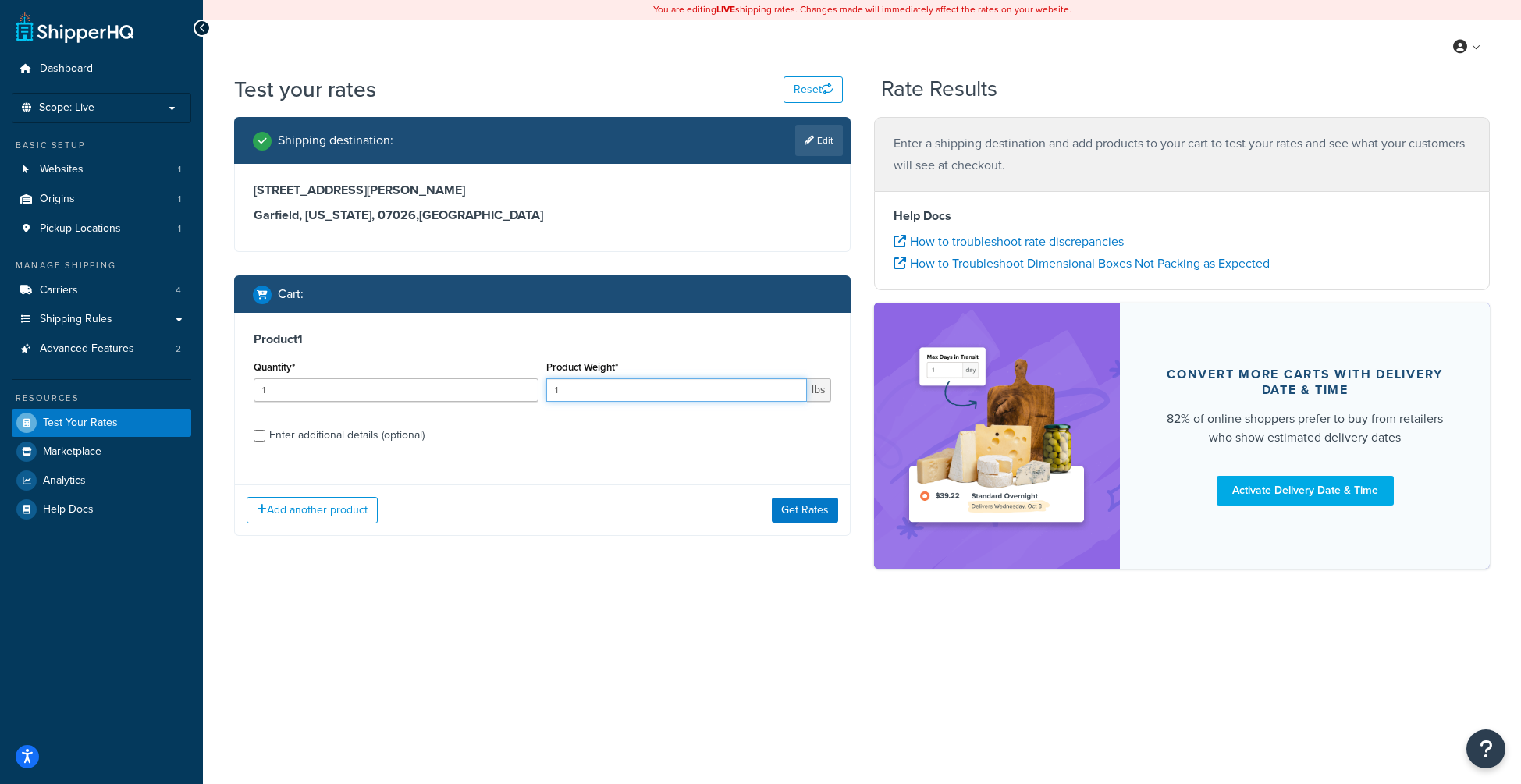
click at [650, 400] on input "1" at bounding box center [676, 390] width 261 height 24
type input "17"
click at [329, 430] on div "Enter additional details (optional)" at bounding box center [347, 435] width 156 height 22
click at [265, 430] on input "Enter additional details (optional)" at bounding box center [259, 435] width 12 height 12
checkbox input "true"
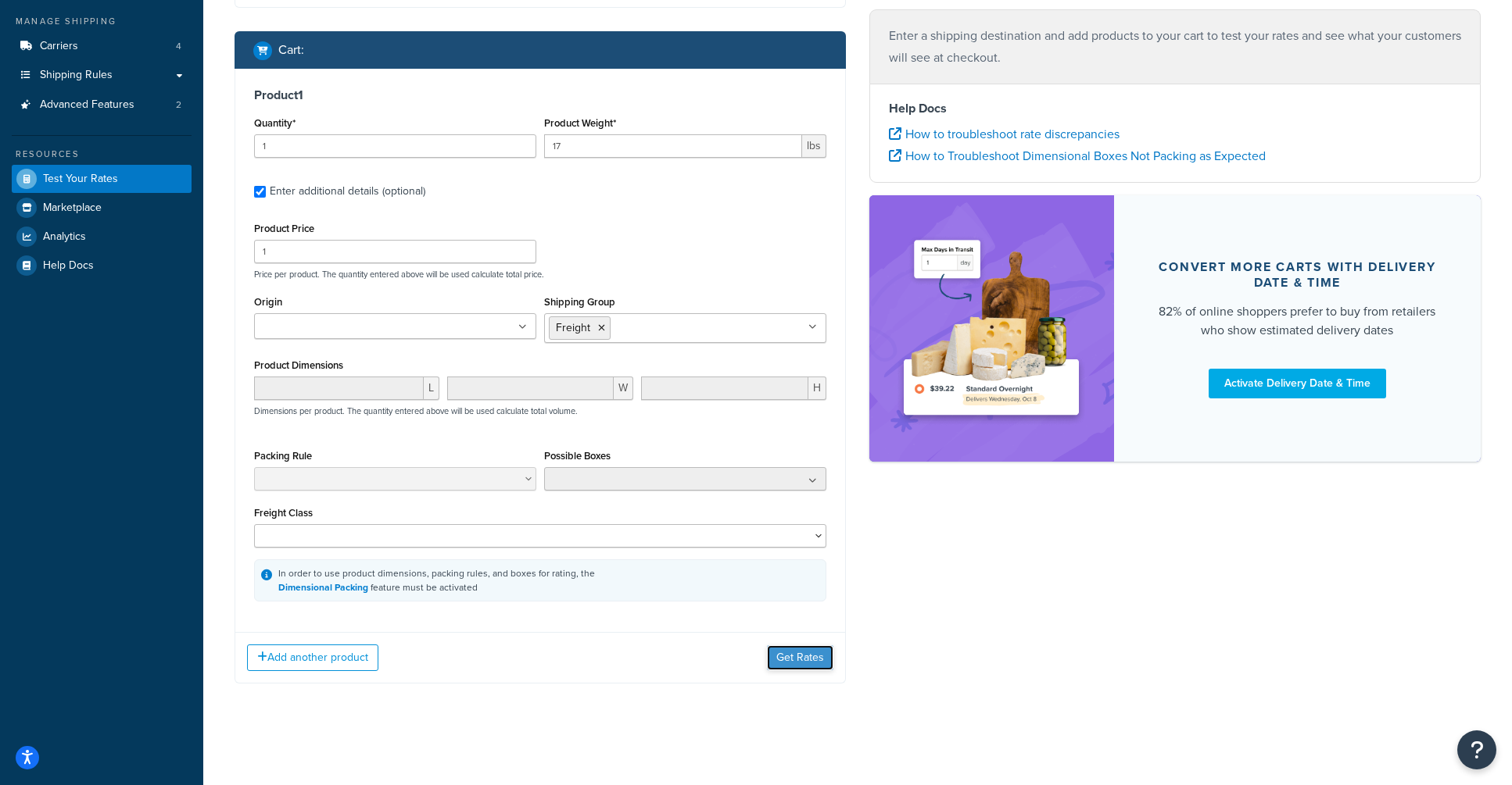
click at [807, 650] on button "Get Rates" at bounding box center [800, 658] width 66 height 25
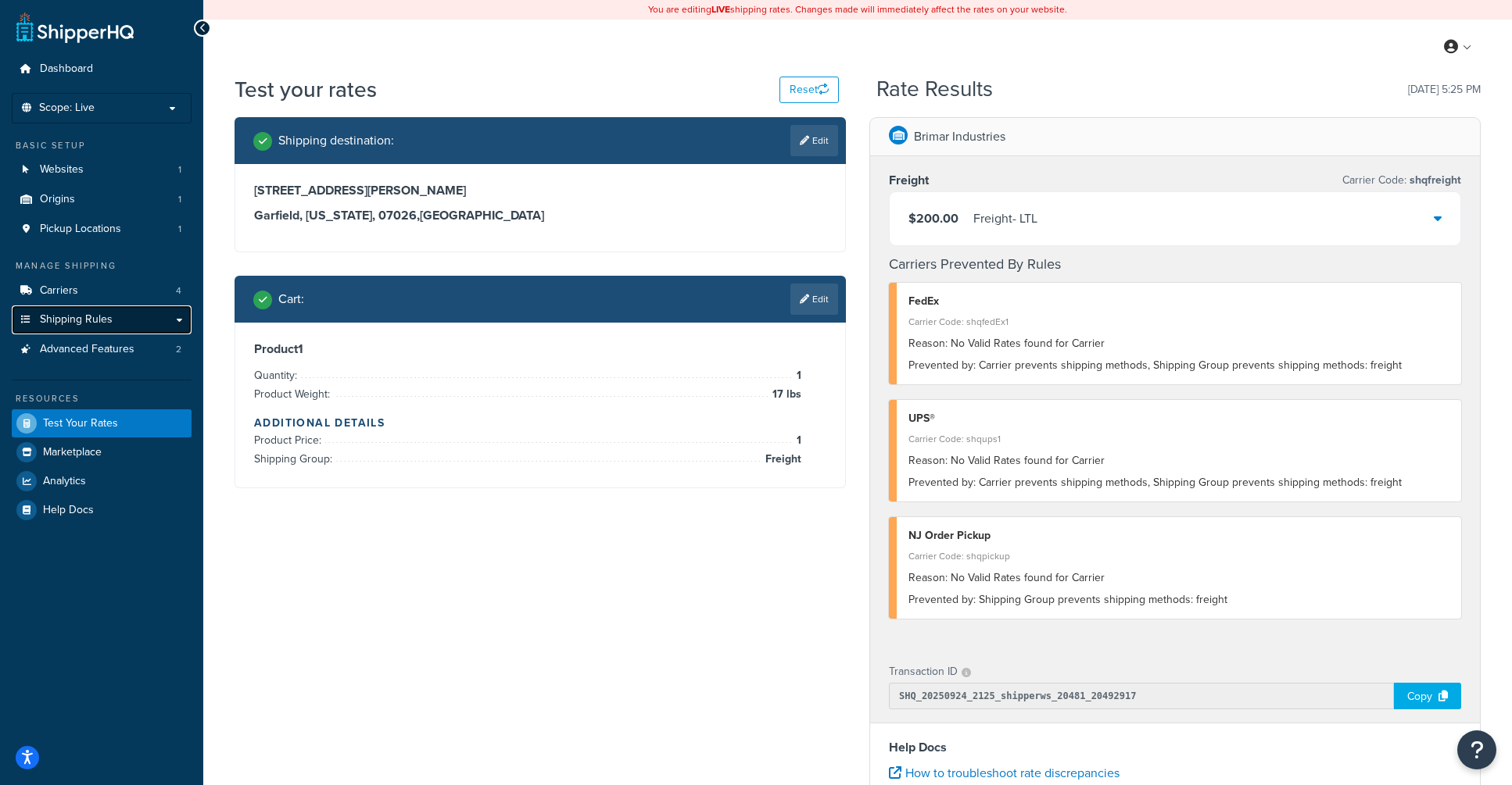
click at [122, 317] on link "Shipping Rules" at bounding box center [102, 320] width 180 height 29
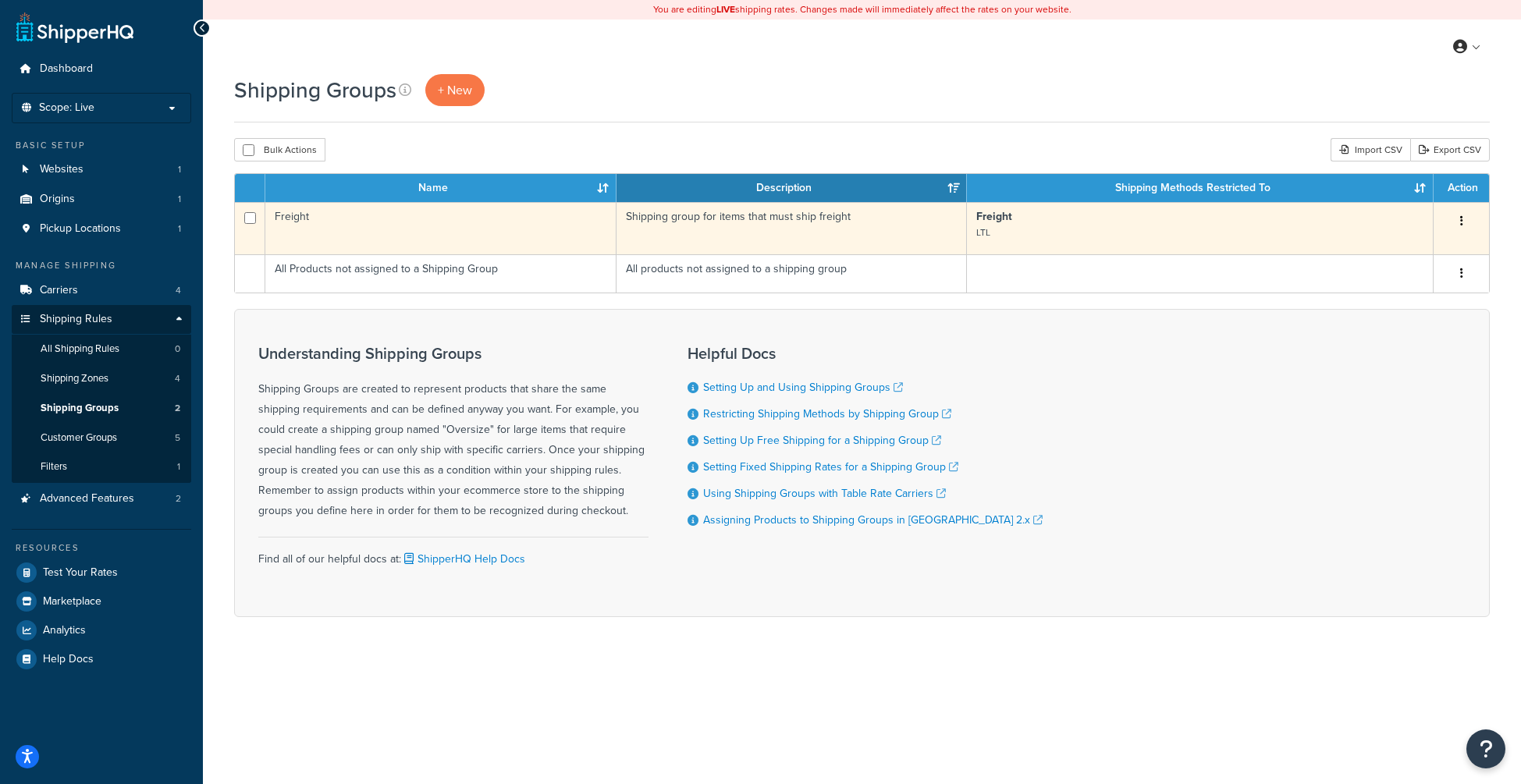
click at [438, 237] on td "Freight" at bounding box center [440, 228] width 350 height 53
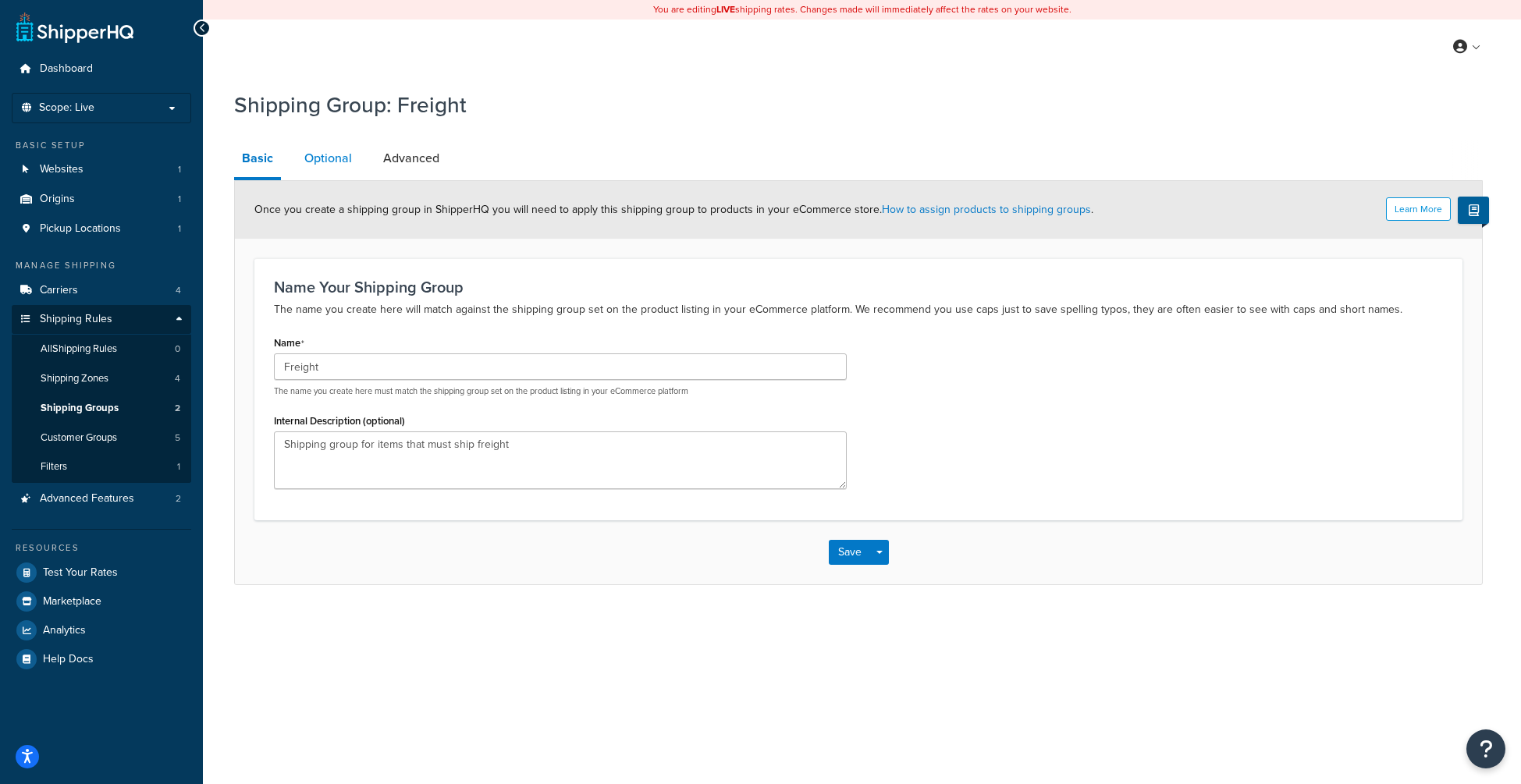
click at [351, 160] on link "Optional" at bounding box center [329, 158] width 63 height 37
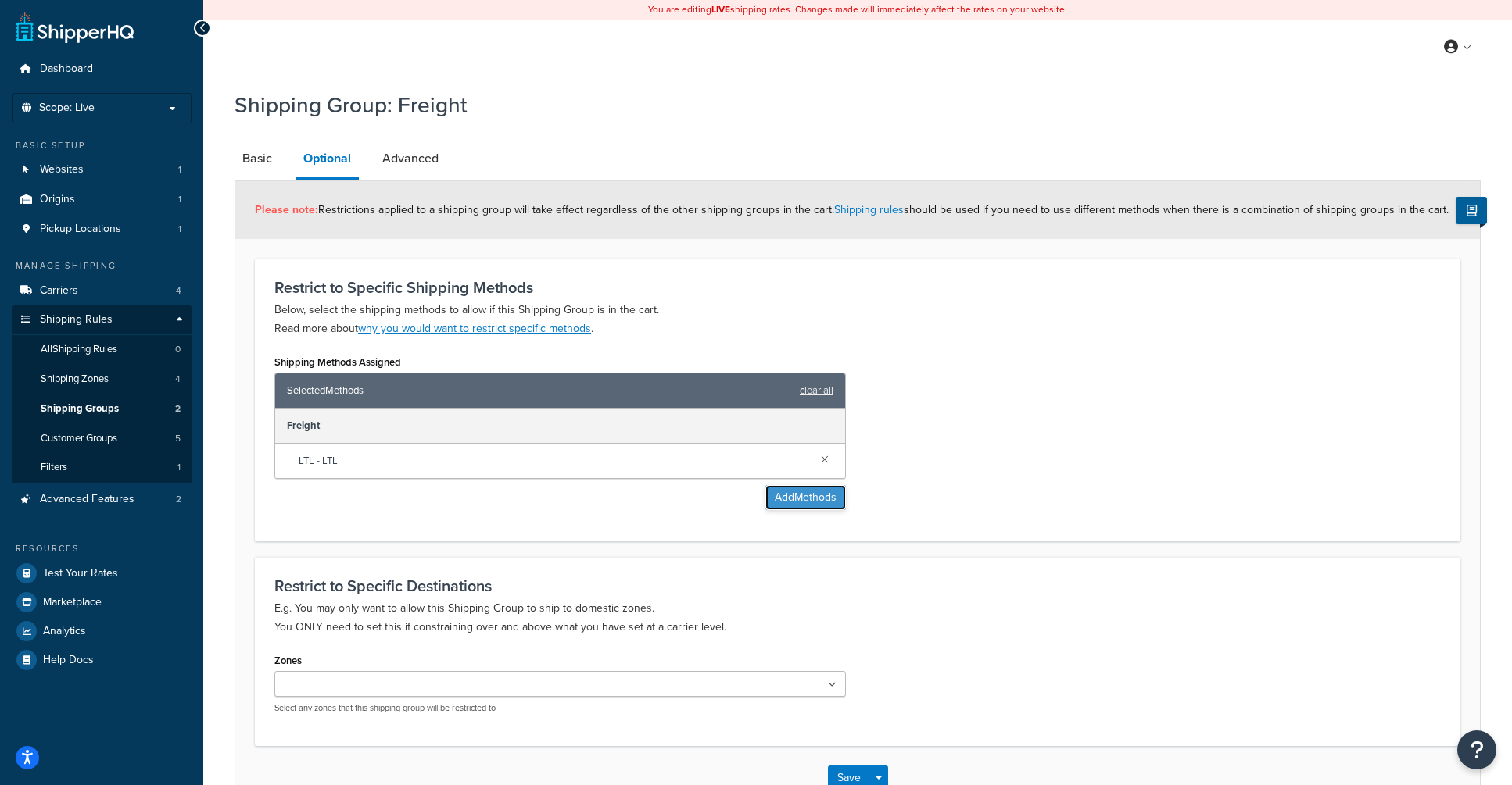
click at [781, 499] on button "Add Methods" at bounding box center [805, 498] width 81 height 25
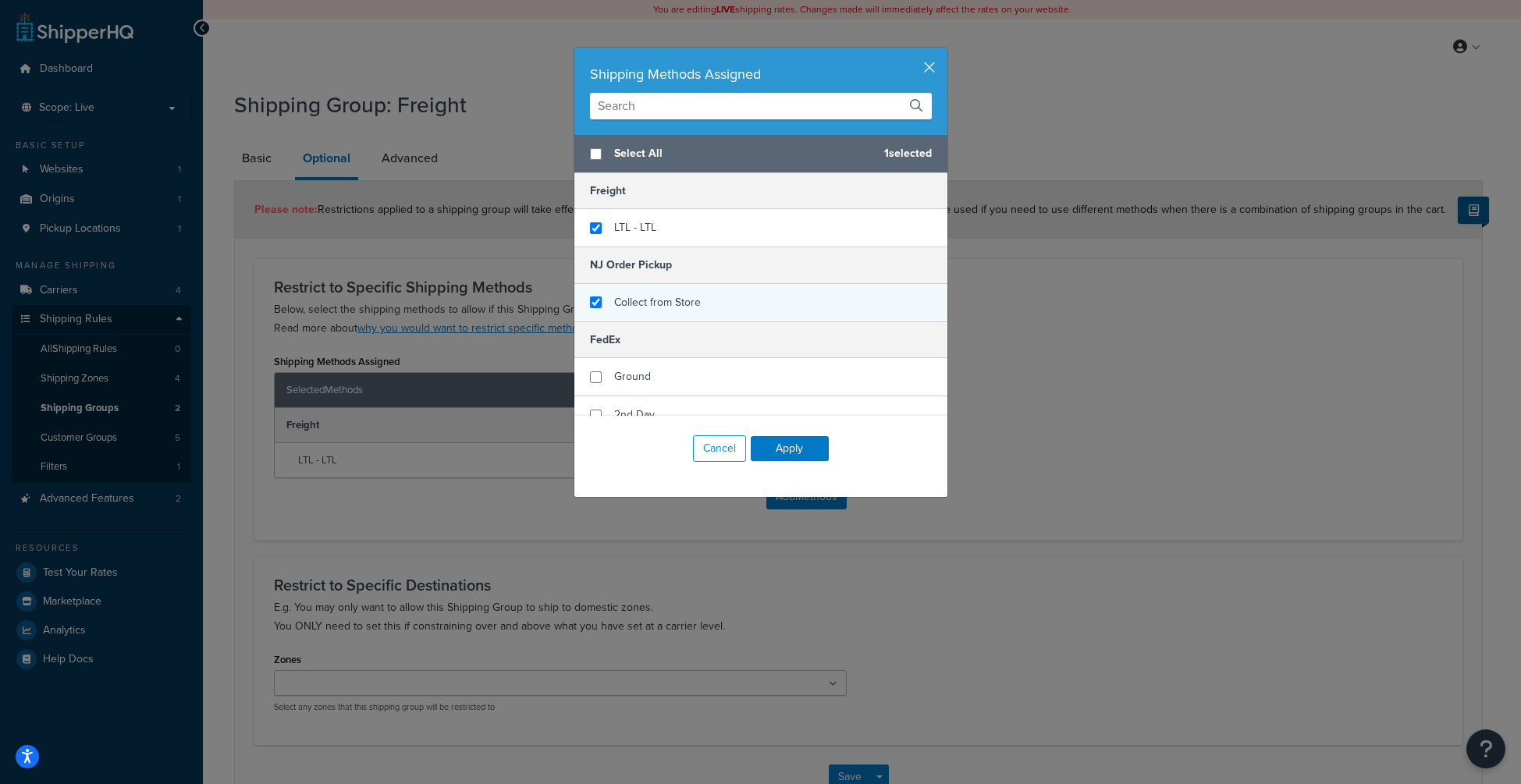
checkbox input "true"
click at [673, 310] on span "Collect from Store" at bounding box center [657, 302] width 87 height 16
click at [800, 445] on button "Apply" at bounding box center [789, 449] width 78 height 25
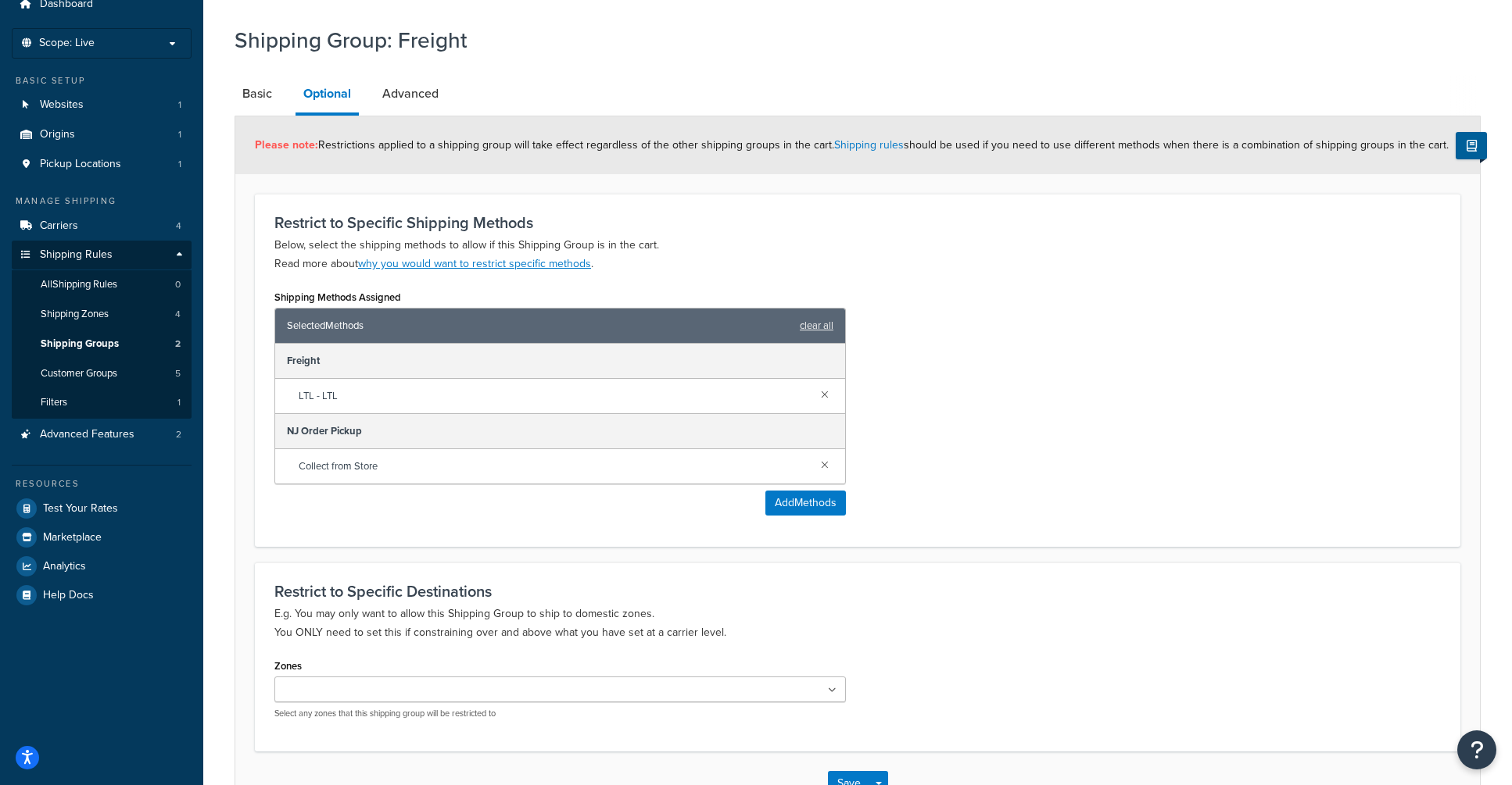
scroll to position [174, 0]
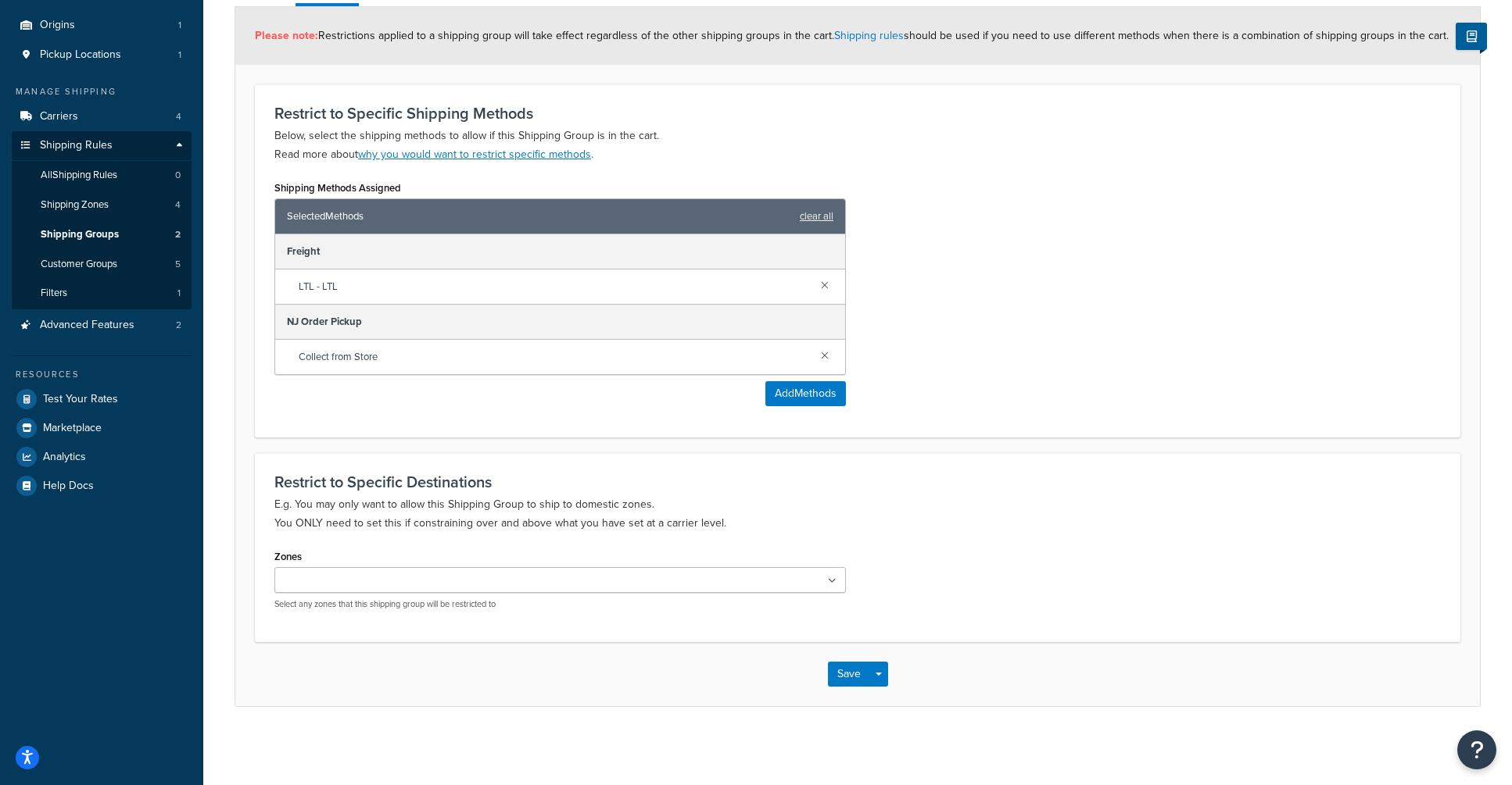
click at [925, 389] on div "Shipping Methods Assigned Selected Methods clear all Freight LTL - LTL NJ Order…" at bounding box center [858, 297] width 1190 height 241
click at [846, 680] on button "Save" at bounding box center [849, 674] width 43 height 25
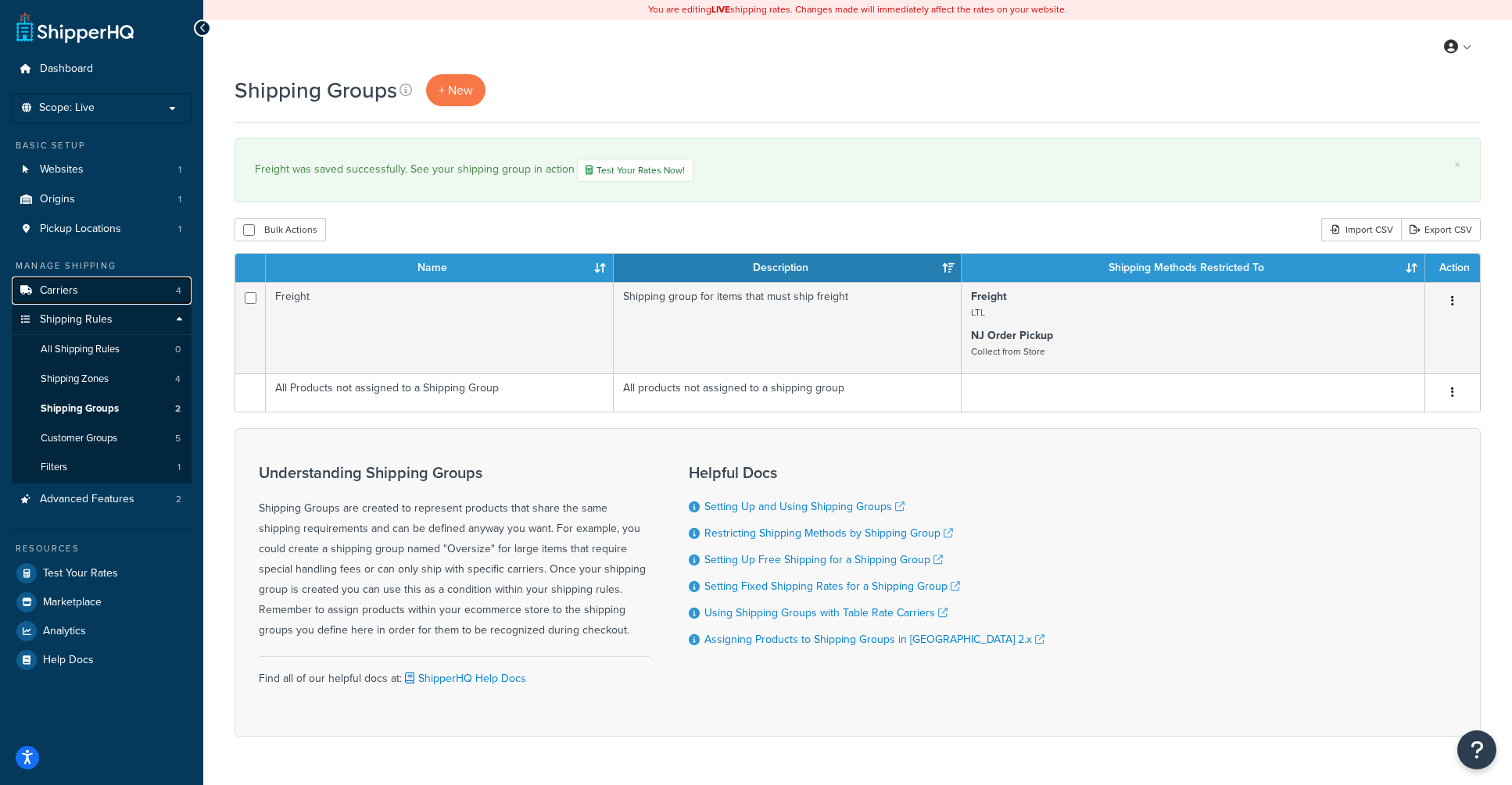
click at [113, 297] on link "Carriers 4" at bounding box center [102, 291] width 180 height 29
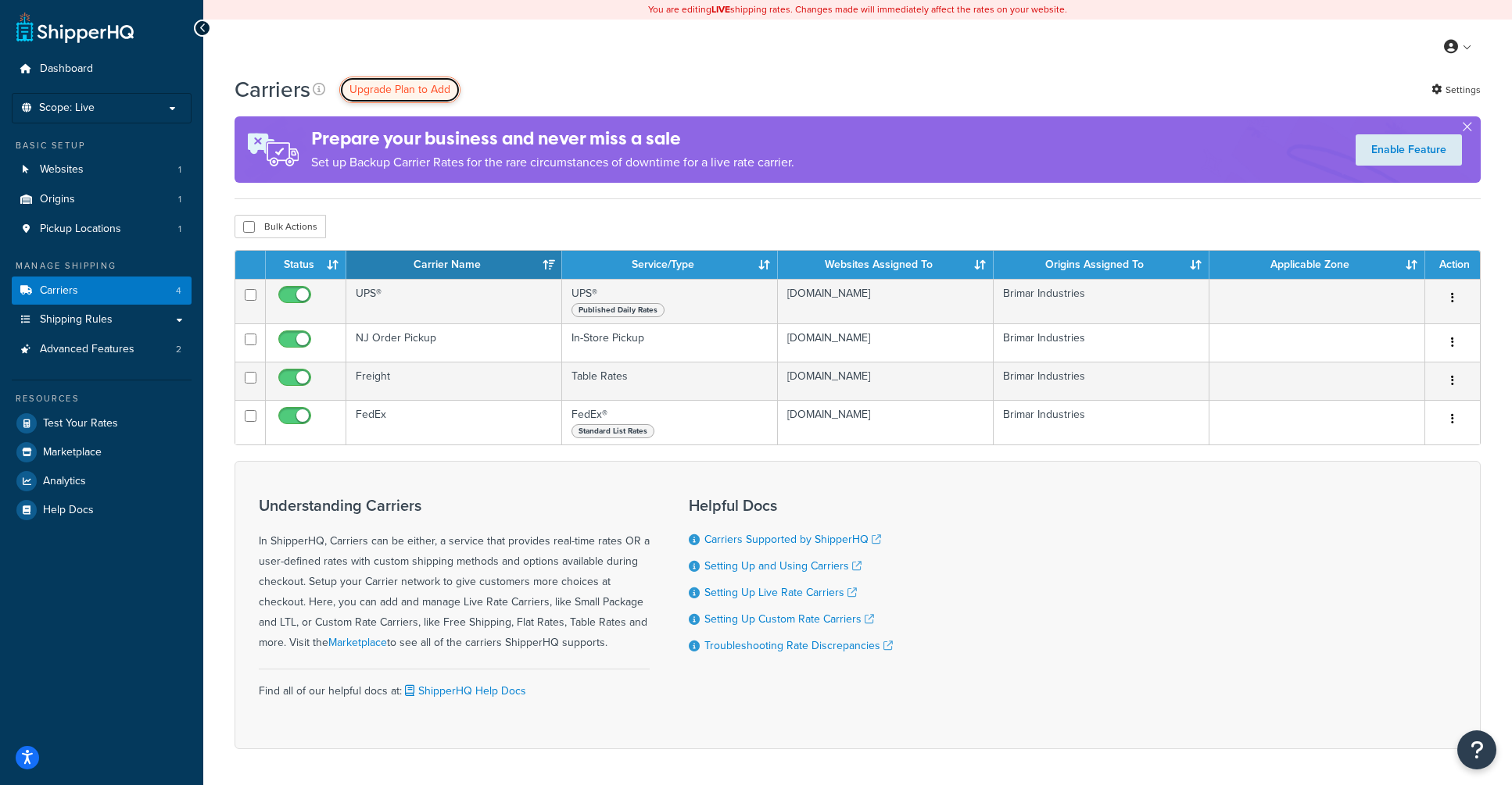
click at [419, 90] on span "Upgrade Plan to Add" at bounding box center [399, 90] width 101 height 16
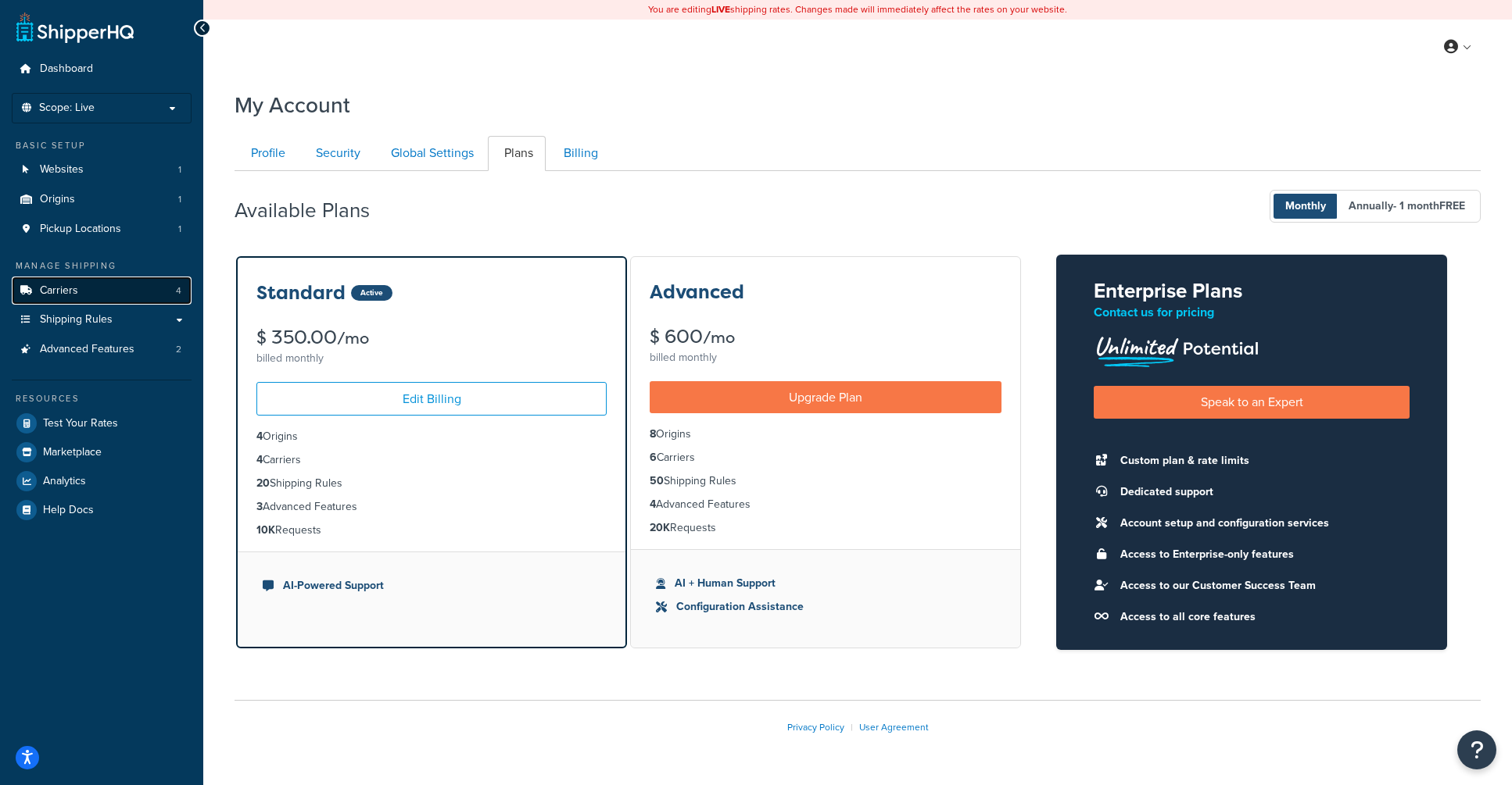
click at [116, 286] on link "Carriers 4" at bounding box center [102, 291] width 180 height 29
